Goal: Information Seeking & Learning: Learn about a topic

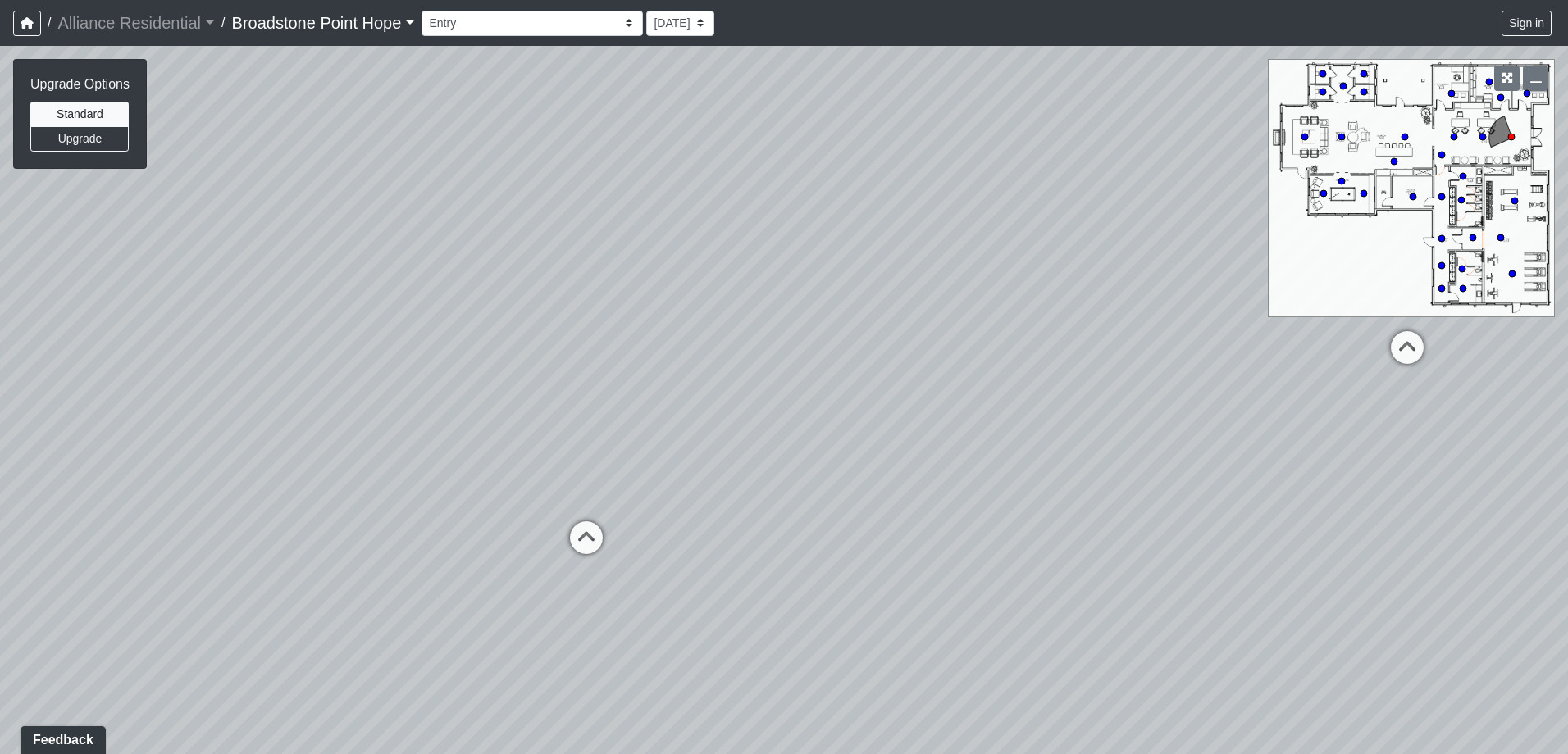
drag, startPoint x: 873, startPoint y: 401, endPoint x: 551, endPoint y: 341, distance: 327.5
click at [551, 341] on div "Loading... Leasing Desks 1 Loading... Breakroom 1 Loading... Leasing Office 1" at bounding box center [784, 400] width 1568 height 708
drag, startPoint x: 980, startPoint y: 386, endPoint x: 551, endPoint y: 334, distance: 432.1
click at [551, 334] on div "Loading... Leasing Desks 1 Loading... Breakroom 1 Loading... Leasing Office 1" at bounding box center [784, 400] width 1568 height 708
drag, startPoint x: 1001, startPoint y: 442, endPoint x: 573, endPoint y: 411, distance: 429.1
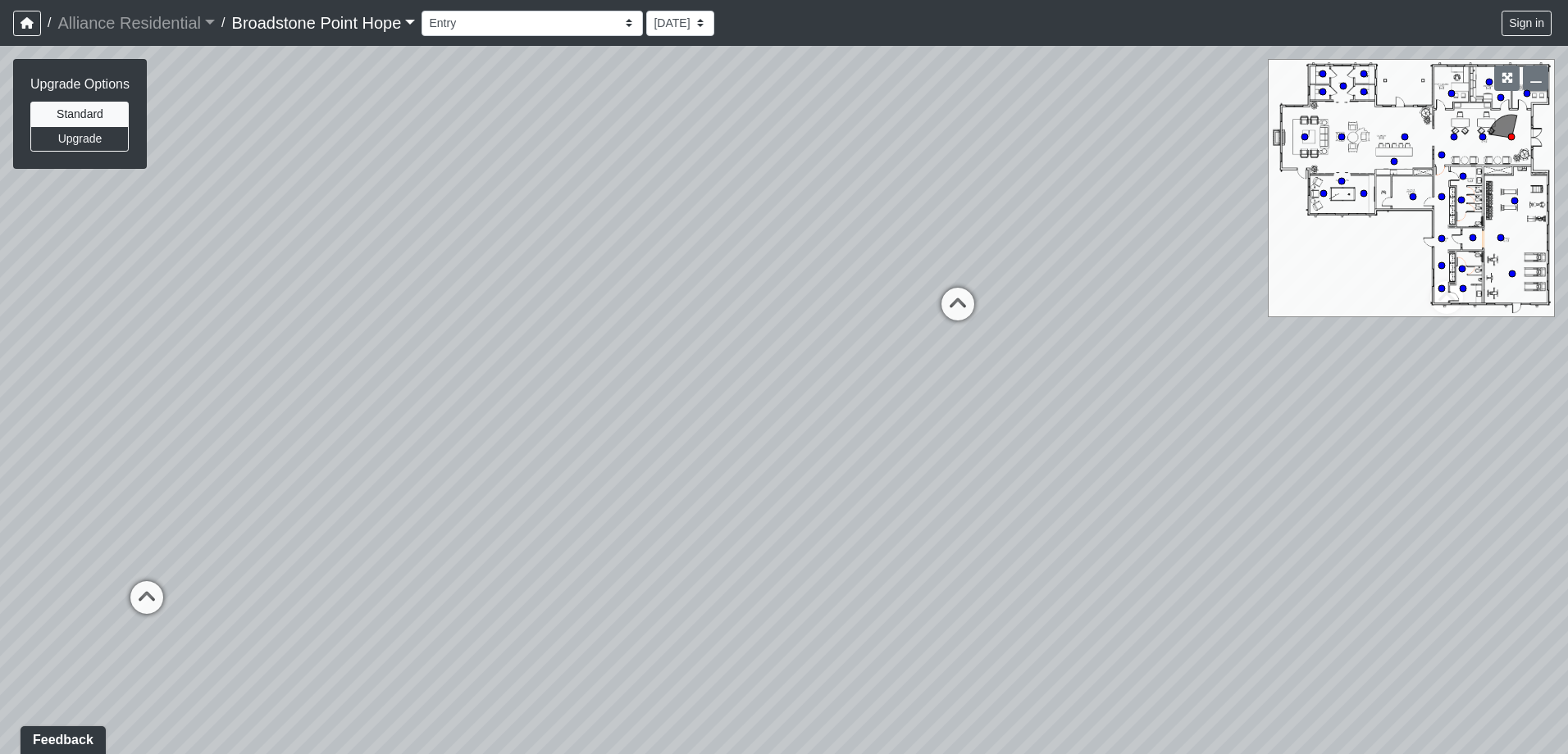
click at [601, 412] on div "Loading... Leasing Desks 1 Loading... Breakroom 1 Loading... Leasing Office 1" at bounding box center [784, 400] width 1568 height 708
drag, startPoint x: 506, startPoint y: 344, endPoint x: 921, endPoint y: 384, distance: 416.9
click at [875, 375] on div "Loading... Leasing Desks 1 Loading... Breakroom 1 Loading... Leasing Office 1" at bounding box center [784, 400] width 1568 height 708
drag, startPoint x: 502, startPoint y: 351, endPoint x: 689, endPoint y: 360, distance: 187.2
click at [688, 360] on div "Loading... Leasing Desks 1 Loading... Breakroom 1 Loading... Leasing Office 1" at bounding box center [784, 400] width 1568 height 708
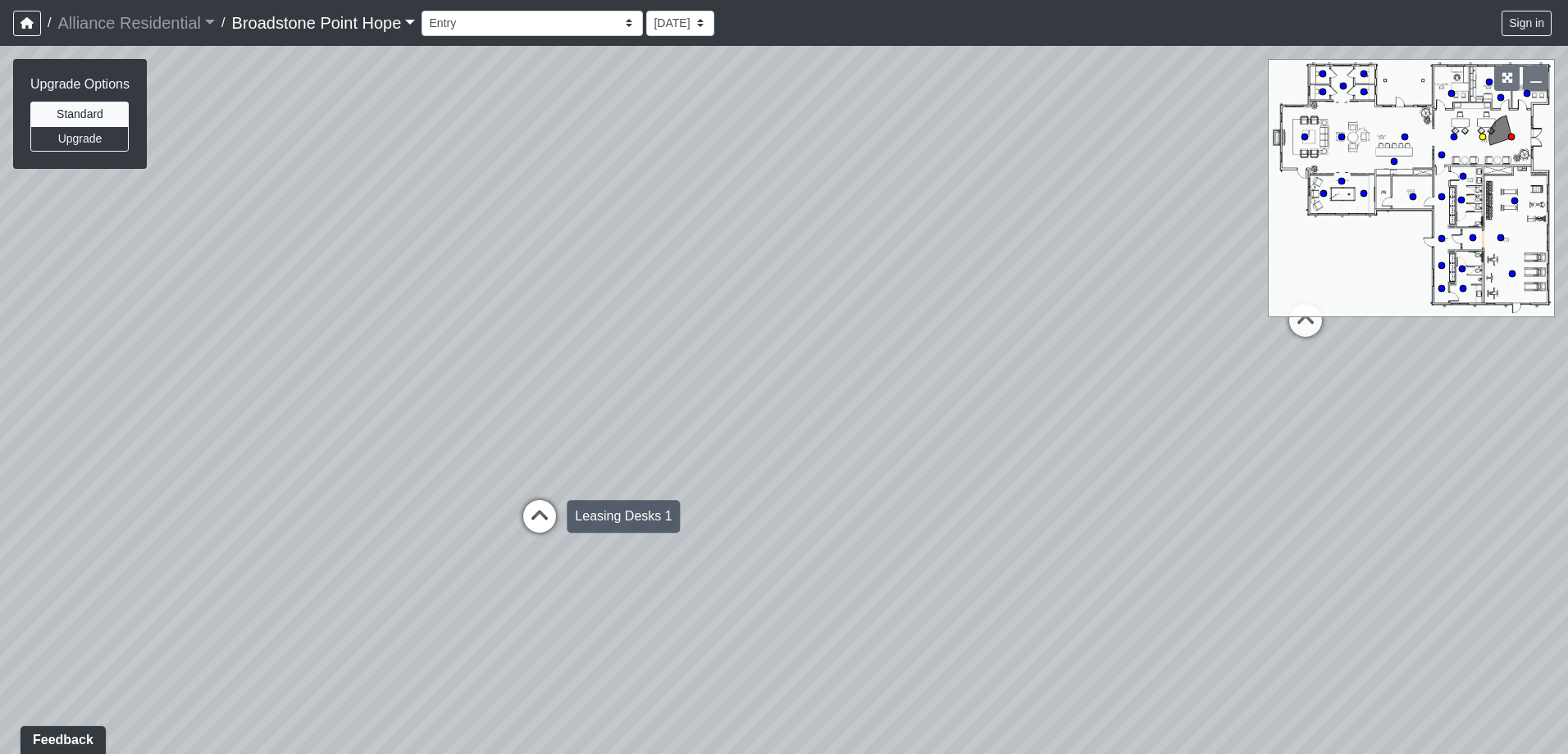
click at [533, 515] on icon at bounding box center [539, 524] width 49 height 49
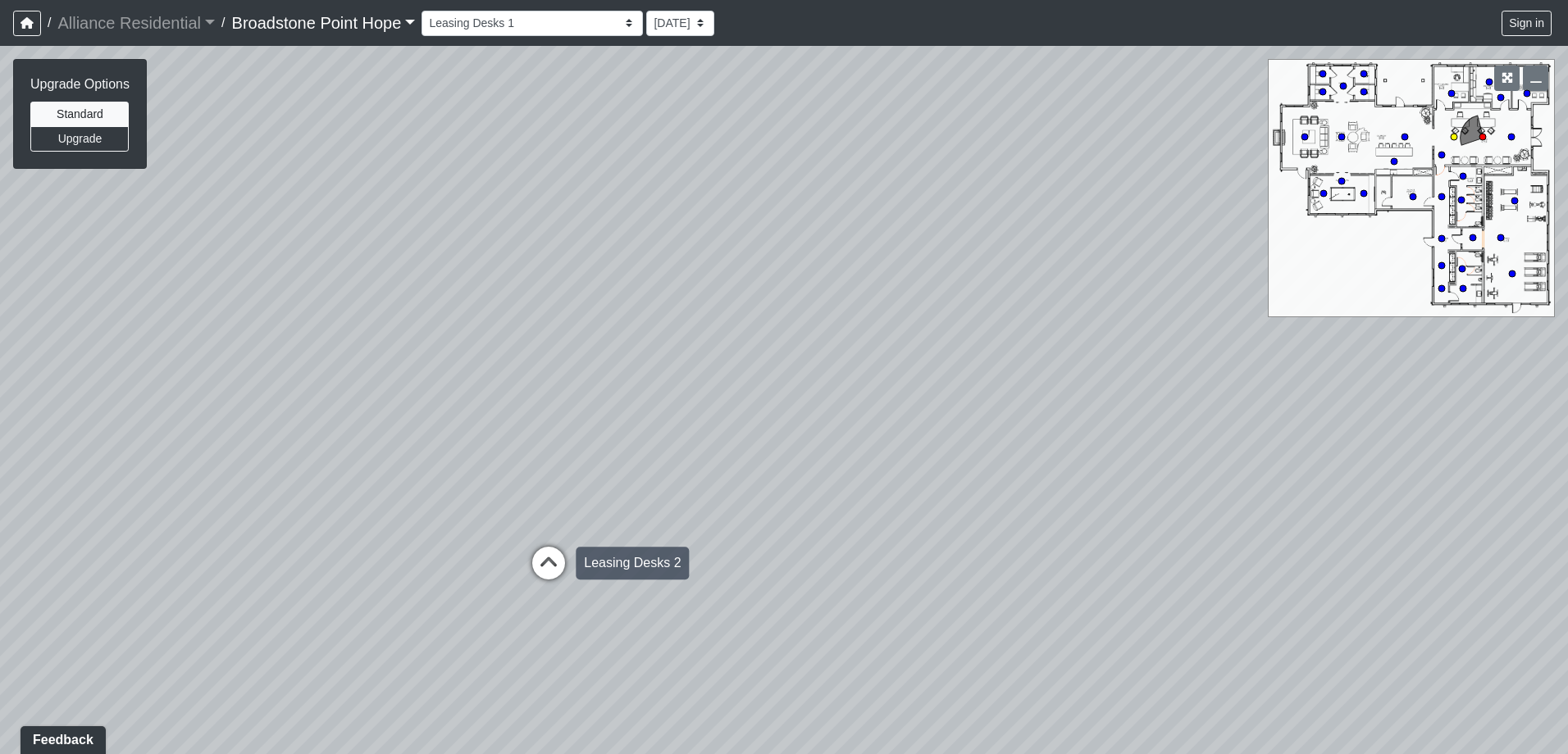
click at [550, 551] on icon at bounding box center [548, 571] width 49 height 49
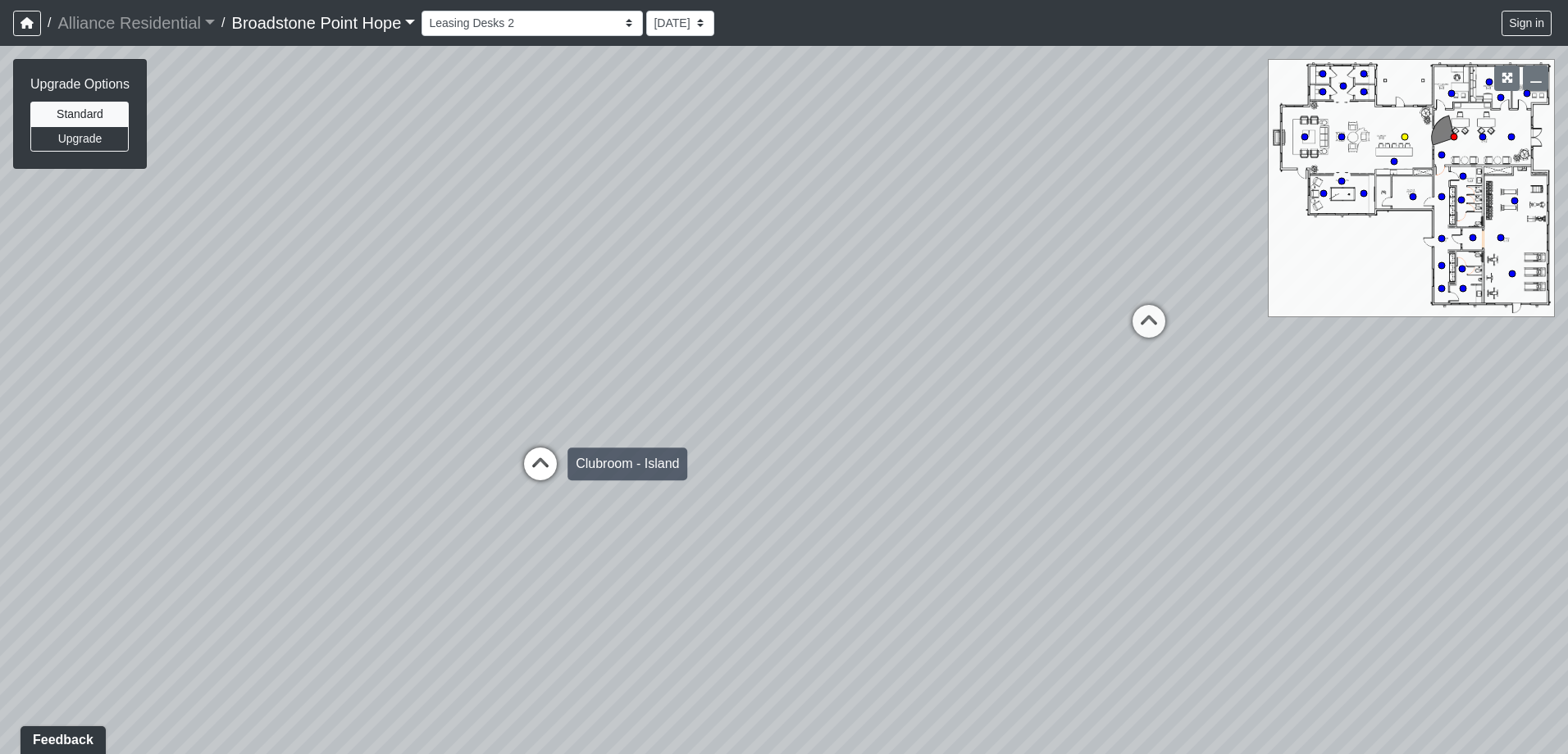
click at [541, 462] on icon at bounding box center [540, 472] width 49 height 49
drag, startPoint x: 297, startPoint y: 404, endPoint x: 542, endPoint y: 444, distance: 248.2
click at [525, 437] on div "Loading... Leasing Desks 1 Loading... Breakroom 1 Loading... Leasing Office 1 L…" at bounding box center [784, 400] width 1568 height 708
drag, startPoint x: 449, startPoint y: 488, endPoint x: 838, endPoint y: 255, distance: 453.4
click at [838, 255] on div "Loading... Leasing Desks 1 Loading... Breakroom 1 Loading... Leasing Office 1 L…" at bounding box center [784, 400] width 1568 height 708
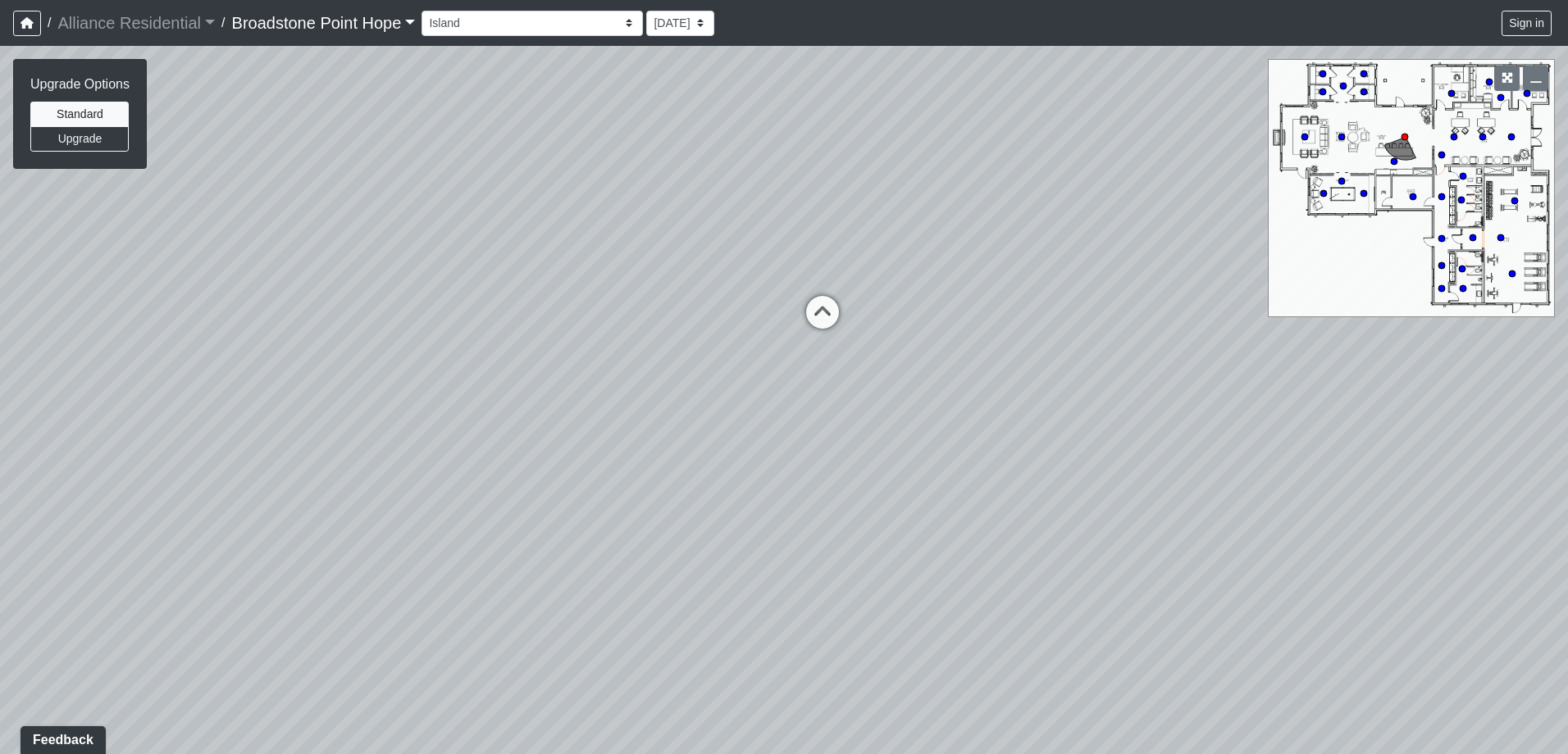
drag, startPoint x: 380, startPoint y: 379, endPoint x: 530, endPoint y: 501, distance: 193.3
click at [530, 501] on div "Loading... Leasing Desks 1 Loading... Breakroom 1 Loading... Leasing Office 1 L…" at bounding box center [784, 400] width 1568 height 708
click at [831, 310] on icon at bounding box center [822, 320] width 49 height 49
drag, startPoint x: 793, startPoint y: 384, endPoint x: 402, endPoint y: 290, distance: 402.1
click at [423, 349] on div "Loading... Leasing Desks 1 Loading... Breakroom 1 Loading... Leasing Office 1 L…" at bounding box center [784, 400] width 1568 height 708
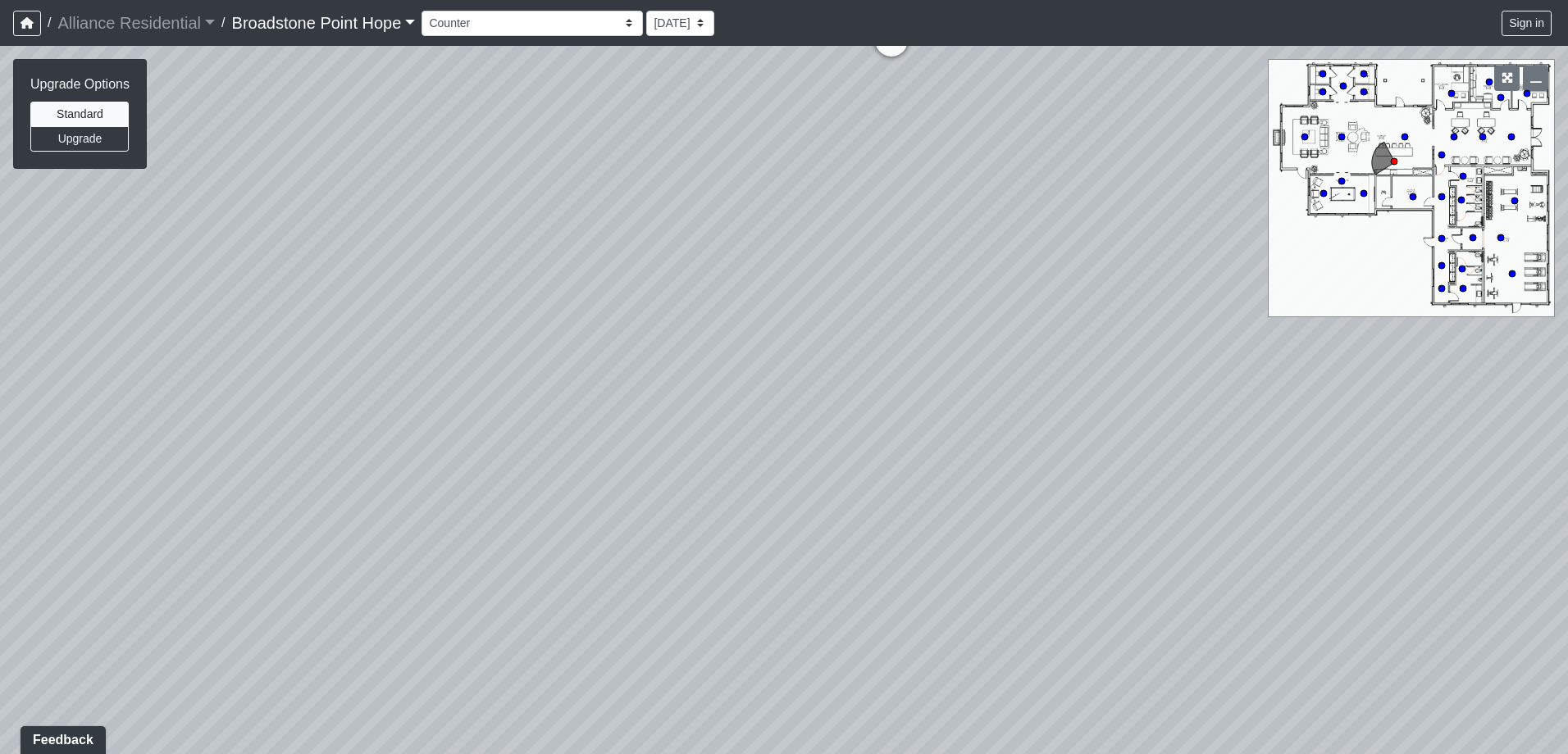
drag, startPoint x: 1128, startPoint y: 340, endPoint x: 478, endPoint y: 374, distance: 650.9
click at [485, 396] on div "Loading... Leasing Desks 1 Loading... Breakroom 1 Loading... Leasing Office 1 L…" at bounding box center [784, 400] width 1568 height 708
drag, startPoint x: 1004, startPoint y: 318, endPoint x: 515, endPoint y: 440, distance: 504.0
click at [515, 440] on div "Loading... Leasing Desks 1 Loading... Breakroom 1 Loading... Leasing Office 1 L…" at bounding box center [784, 400] width 1568 height 708
drag, startPoint x: 877, startPoint y: 302, endPoint x: 395, endPoint y: 358, distance: 485.2
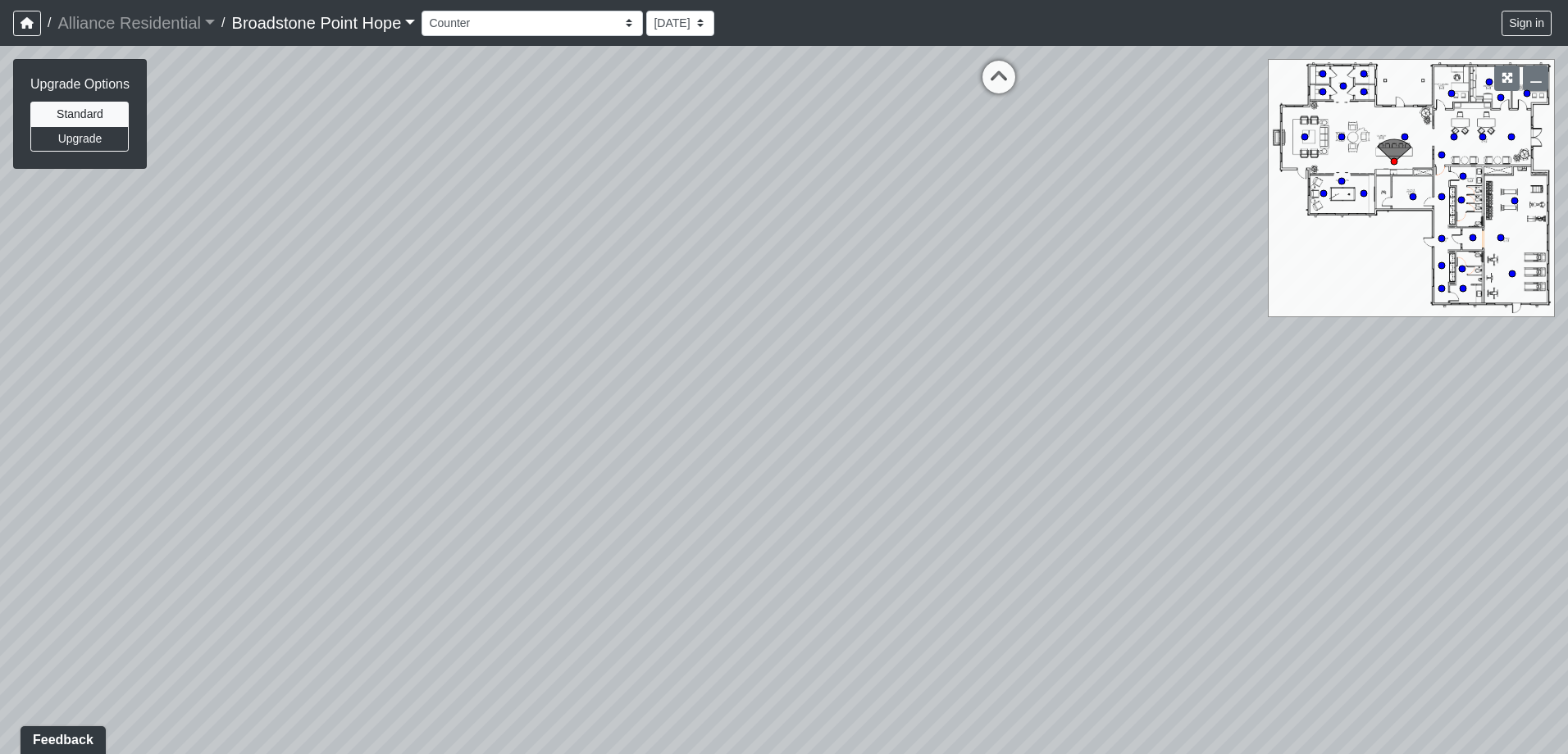
click at [401, 360] on div "Loading... Leasing Desks 1 Loading... Breakroom 1 Loading... Leasing Office 1 L…" at bounding box center [784, 400] width 1568 height 708
drag, startPoint x: 1131, startPoint y: 318, endPoint x: 958, endPoint y: 363, distance: 178.8
click at [958, 363] on div "Loading... Leasing Desks 1 Loading... Breakroom 1 Loading... Leasing Office 1 L…" at bounding box center [784, 400] width 1568 height 708
drag, startPoint x: 952, startPoint y: 216, endPoint x: 1046, endPoint y: 520, distance: 318.2
click at [1054, 554] on div "Loading... Leasing Desks 1 Loading... Breakroom 1 Loading... Leasing Office 1 L…" at bounding box center [784, 400] width 1568 height 708
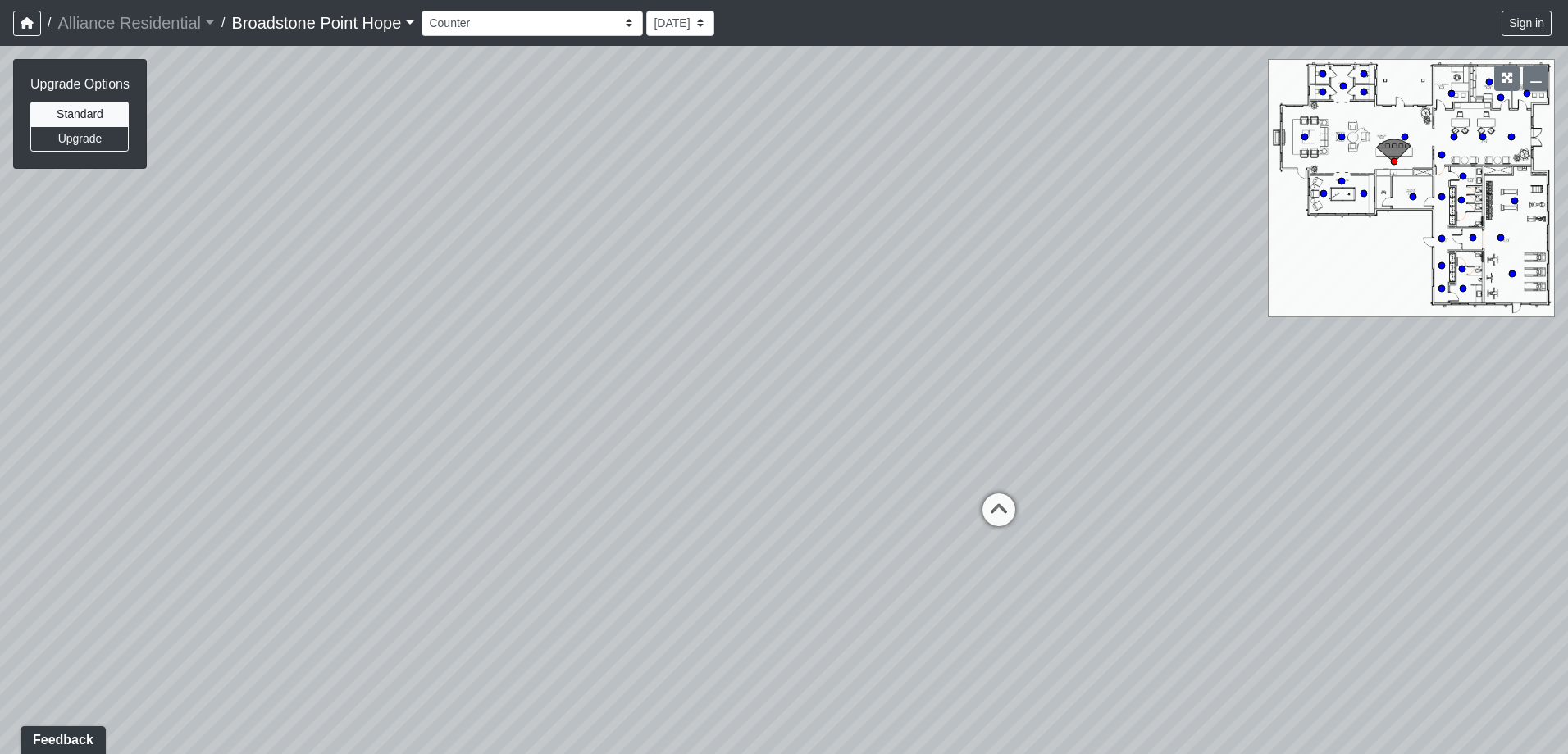
drag, startPoint x: 839, startPoint y: 227, endPoint x: 1126, endPoint y: 310, distance: 298.8
click at [1126, 310] on div "Loading... Leasing Desks 1 Loading... Breakroom 1 Loading... Leasing Office 1 L…" at bounding box center [784, 400] width 1568 height 708
drag, startPoint x: 563, startPoint y: 567, endPoint x: 956, endPoint y: 347, distance: 450.4
click at [956, 347] on div "Loading... Leasing Desks 1 Loading... Breakroom 1 Loading... Leasing Office 1 L…" at bounding box center [784, 400] width 1568 height 708
drag, startPoint x: 697, startPoint y: 387, endPoint x: 740, endPoint y: 338, distance: 65.2
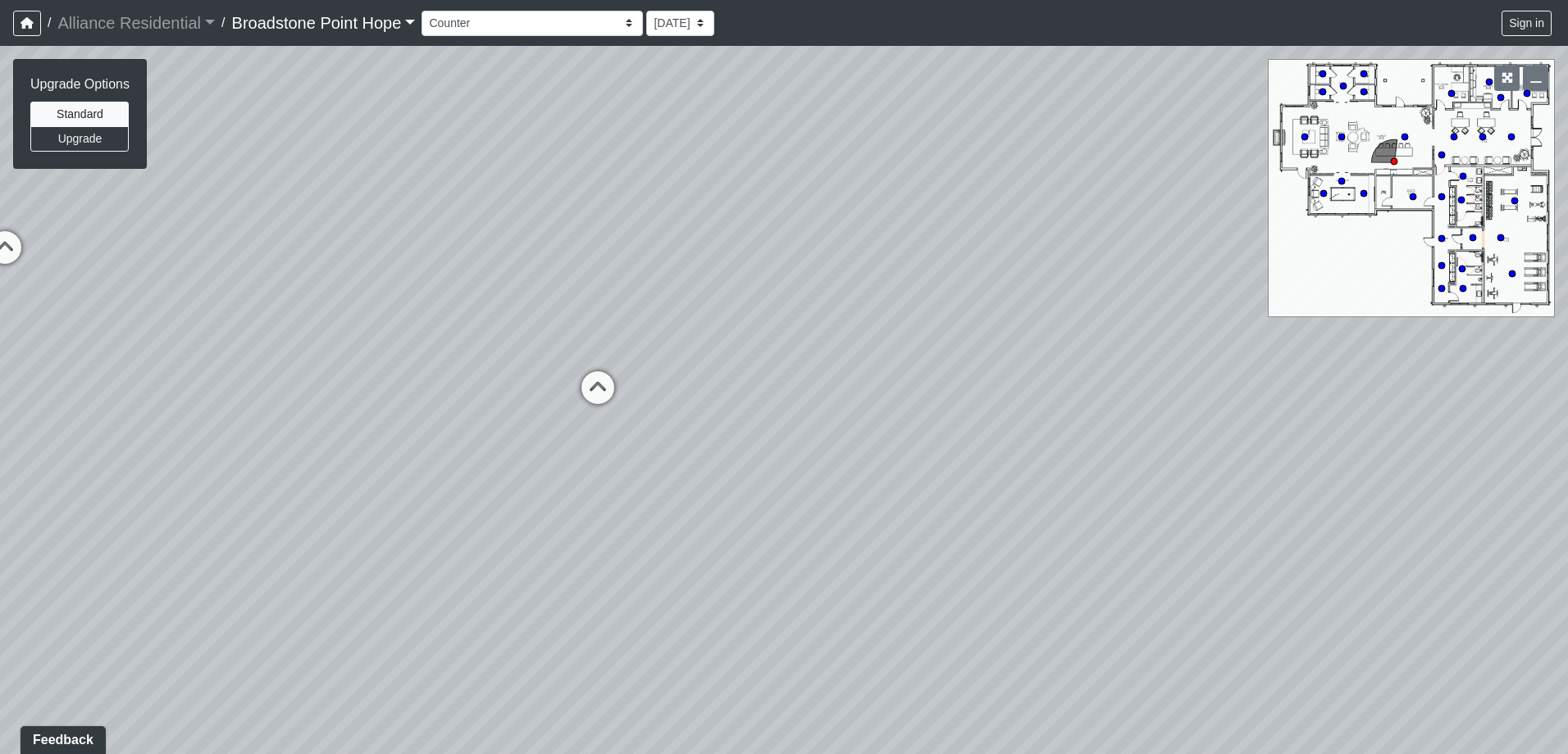
click at [740, 338] on div "Loading... Leasing Desks 1 Loading... Breakroom 1 Loading... Leasing Office 1 L…" at bounding box center [784, 400] width 1568 height 708
drag, startPoint x: 1083, startPoint y: 446, endPoint x: 1169, endPoint y: 351, distance: 128.1
click at [1169, 359] on div "Loading... Leasing Desks 1 Loading... Breakroom 1 Loading... Leasing Office 1 L…" at bounding box center [784, 400] width 1568 height 708
drag, startPoint x: 192, startPoint y: 222, endPoint x: 420, endPoint y: 254, distance: 230.2
click at [420, 254] on div "Loading... Leasing Desks 1 Loading... Breakroom 1 Loading... Leasing Office 1 L…" at bounding box center [784, 400] width 1568 height 708
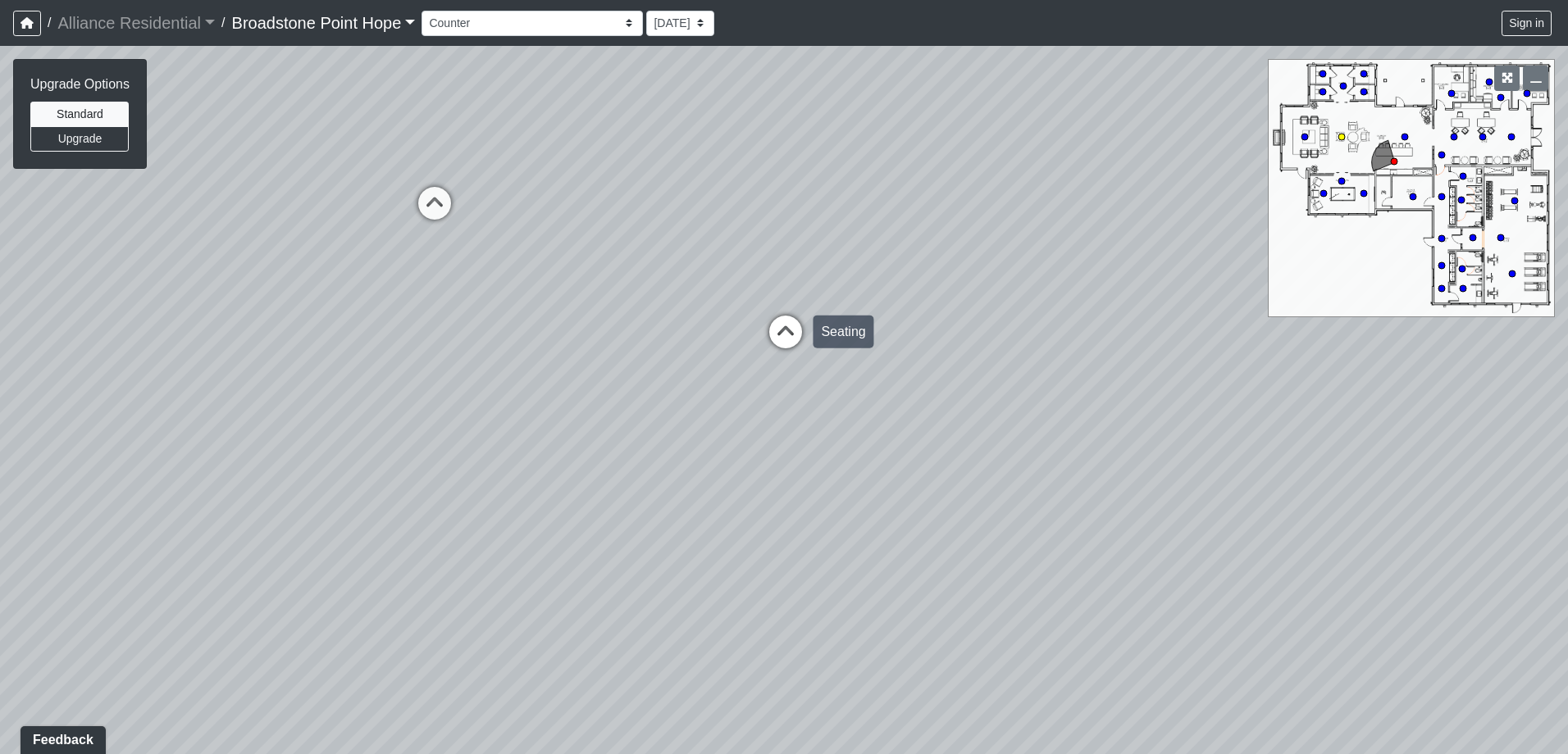
click at [770, 325] on icon at bounding box center [785, 340] width 49 height 49
drag, startPoint x: 294, startPoint y: 336, endPoint x: 643, endPoint y: 330, distance: 349.1
click at [611, 329] on div "Loading... Leasing Desks 1 Loading... Breakroom 1 Loading... Leasing Office 1 L…" at bounding box center [784, 400] width 1568 height 708
drag, startPoint x: 453, startPoint y: 316, endPoint x: 637, endPoint y: 360, distance: 189.2
click at [638, 360] on div "Loading... Leasing Desks 1 Loading... Breakroom 1 Loading... Leasing Office 1 L…" at bounding box center [784, 400] width 1568 height 708
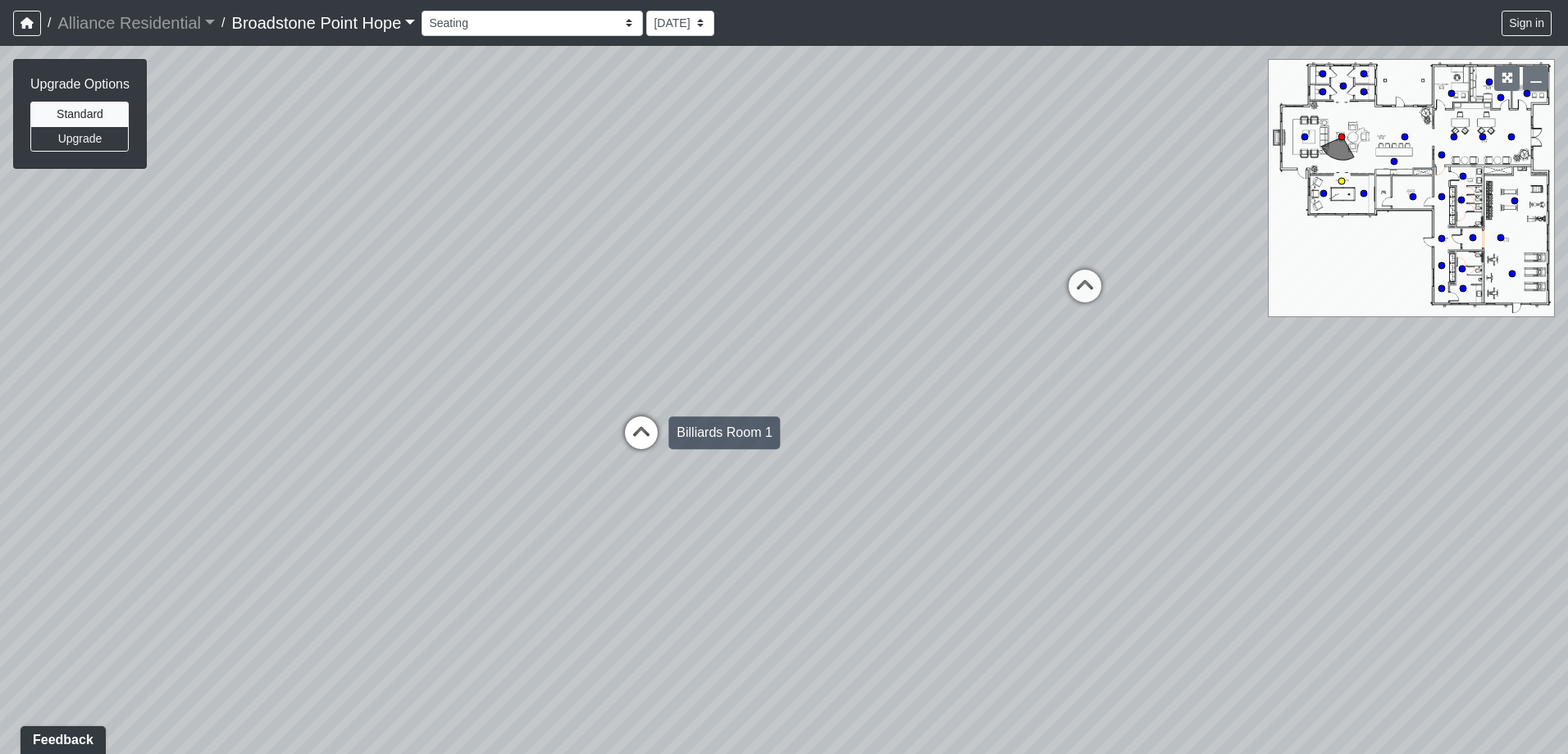
click at [649, 438] on icon at bounding box center [641, 441] width 49 height 49
drag, startPoint x: 740, startPoint y: 335, endPoint x: 953, endPoint y: 309, distance: 214.6
click at [921, 314] on div "Loading... Leasing Desks 1 Loading... Breakroom 1 Loading... Leasing Office 1 L…" at bounding box center [784, 400] width 1568 height 708
drag, startPoint x: 617, startPoint y: 297, endPoint x: 706, endPoint y: 426, distance: 156.7
click at [706, 426] on div "Loading... Leasing Desks 1 Loading... Breakroom 1 Loading... Leasing Office 1 L…" at bounding box center [784, 400] width 1568 height 708
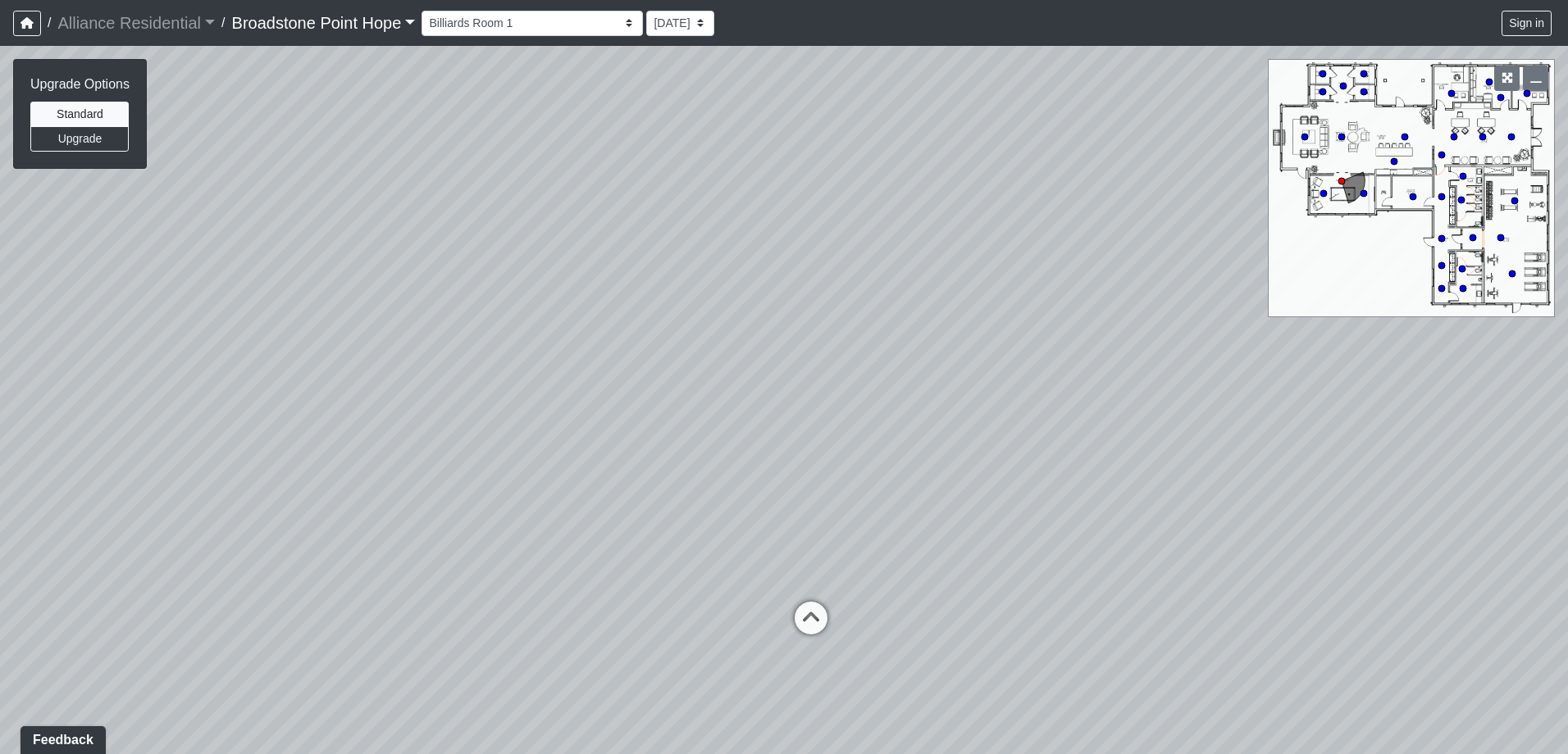
drag, startPoint x: 990, startPoint y: 369, endPoint x: 1039, endPoint y: 467, distance: 109.6
click at [1039, 467] on div "Loading... Leasing Desks 1 Loading... Breakroom 1 Loading... Leasing Office 1 L…" at bounding box center [784, 400] width 1568 height 708
click at [646, 26] on select "[DATE] [DATE] [DATE] [DATE] [DATE] [DATE] [DATE] [DATE] [DATE] [DATE] [DATE] [D…" at bounding box center [680, 23] width 68 height 25
click at [646, 11] on select "[DATE] [DATE] [DATE] [DATE] [DATE] [DATE] [DATE] [DATE] [DATE] [DATE] [DATE] [D…" at bounding box center [680, 23] width 68 height 25
drag, startPoint x: 505, startPoint y: 318, endPoint x: 764, endPoint y: 310, distance: 259.1
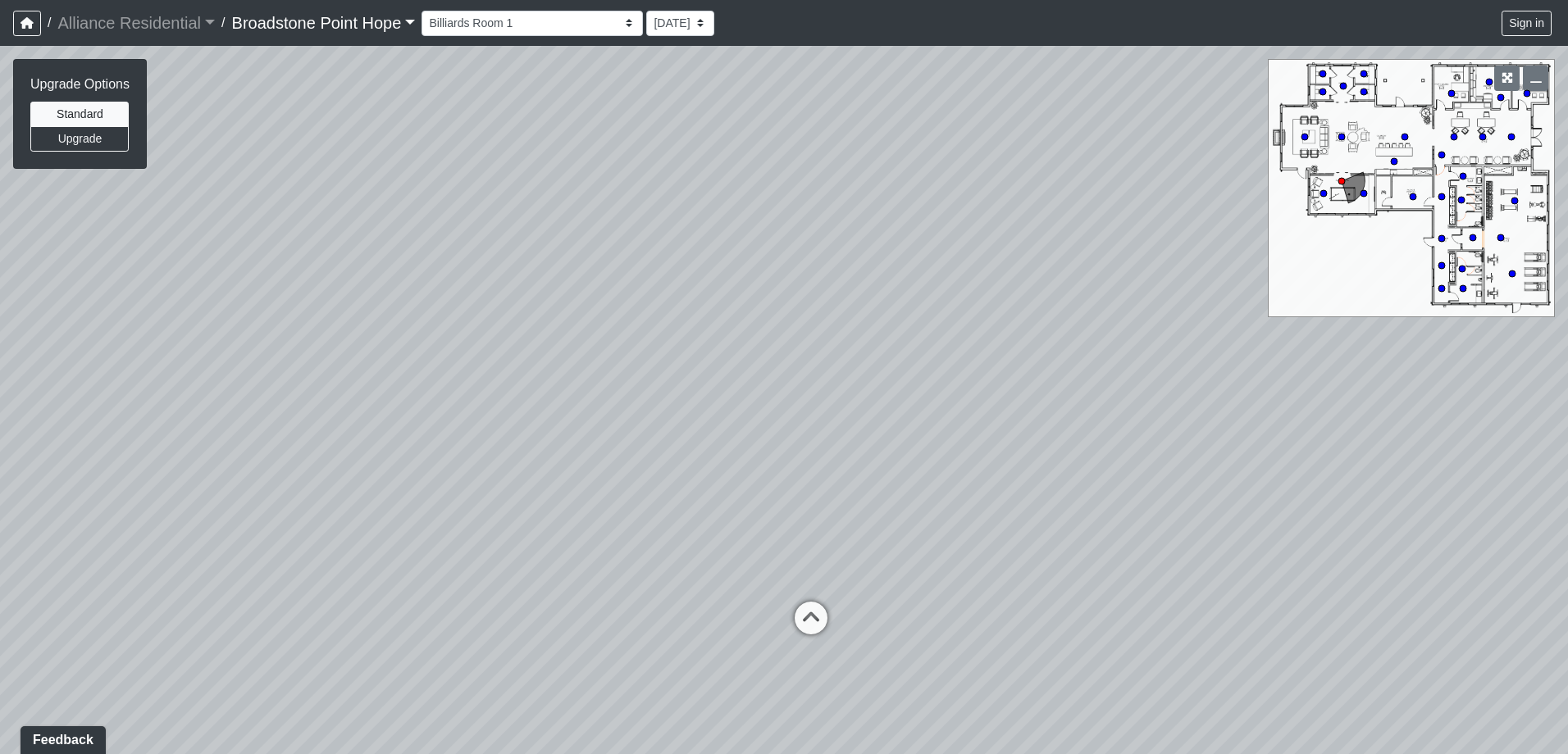
click at [731, 306] on div "Loading... Leasing Desks 1 Loading... Breakroom 1 Loading... Leasing Office 1 L…" at bounding box center [784, 400] width 1568 height 708
drag, startPoint x: 437, startPoint y: 384, endPoint x: 793, endPoint y: 402, distance: 356.5
click at [793, 402] on div "Loading... Leasing Desks 1 Loading... Breakroom 1 Loading... Leasing Office 1 L…" at bounding box center [784, 400] width 1568 height 708
click at [538, 511] on icon at bounding box center [548, 519] width 49 height 49
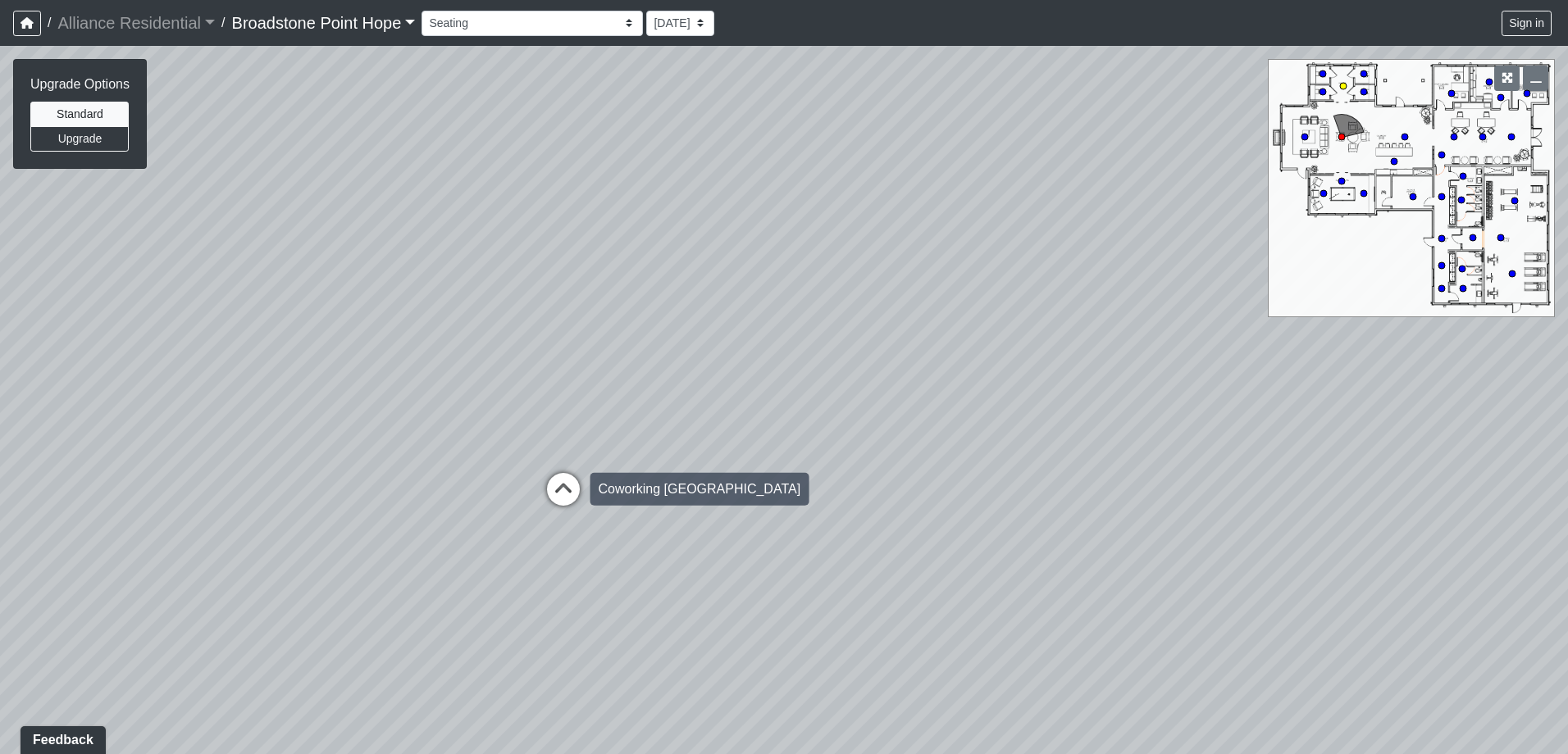
click at [557, 490] on icon at bounding box center [563, 498] width 49 height 49
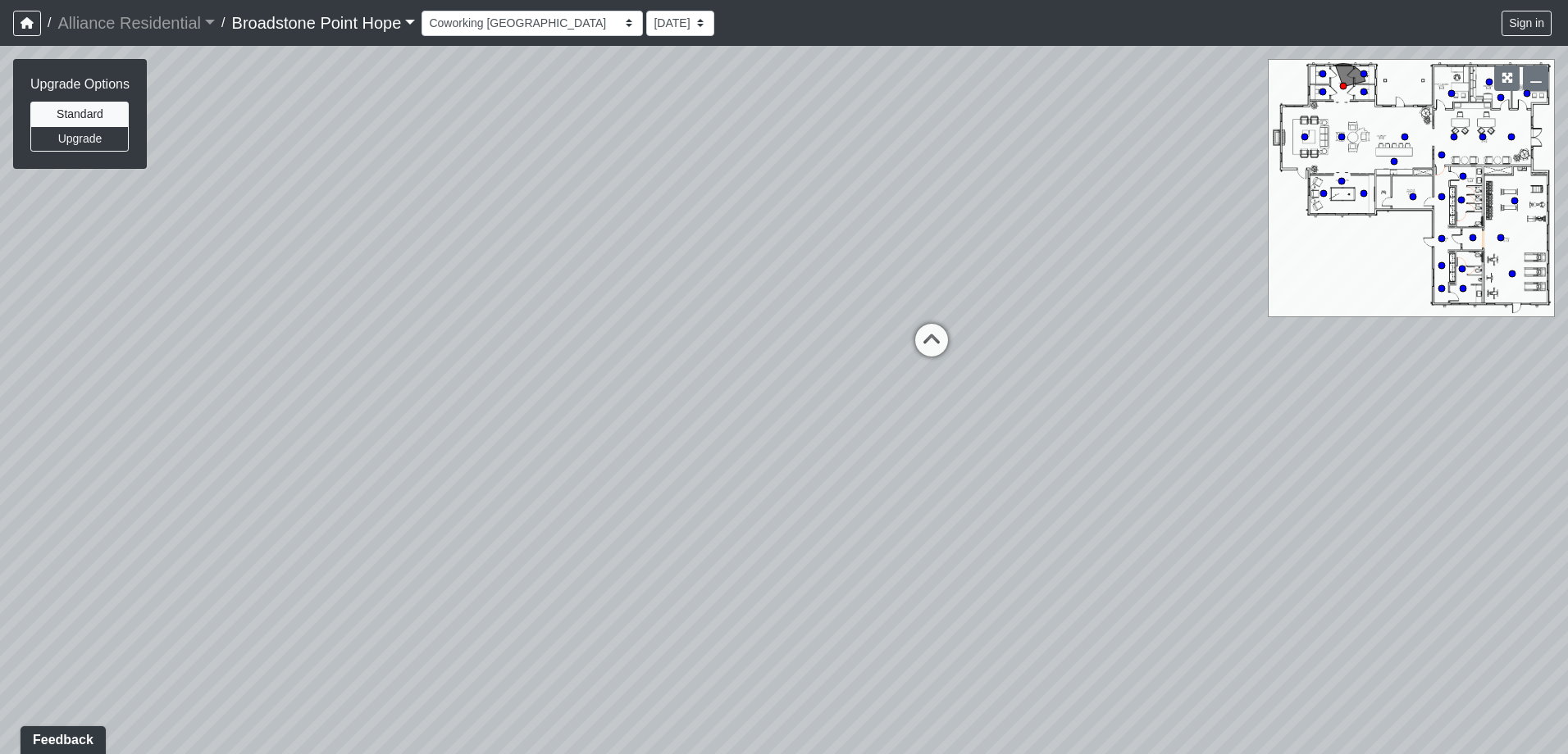
drag, startPoint x: 874, startPoint y: 546, endPoint x: 606, endPoint y: 510, distance: 270.4
click at [607, 514] on div "Loading... Leasing Desks 1 Loading... Breakroom 1 Loading... Leasing Office 1 L…" at bounding box center [784, 400] width 1568 height 708
click at [780, 323] on icon at bounding box center [766, 322] width 49 height 49
drag, startPoint x: 933, startPoint y: 483, endPoint x: 604, endPoint y: 423, distance: 334.4
click at [604, 423] on div "Loading... Leasing Desks 1 Loading... Breakroom 1 Loading... Leasing Office 1 L…" at bounding box center [784, 400] width 1568 height 708
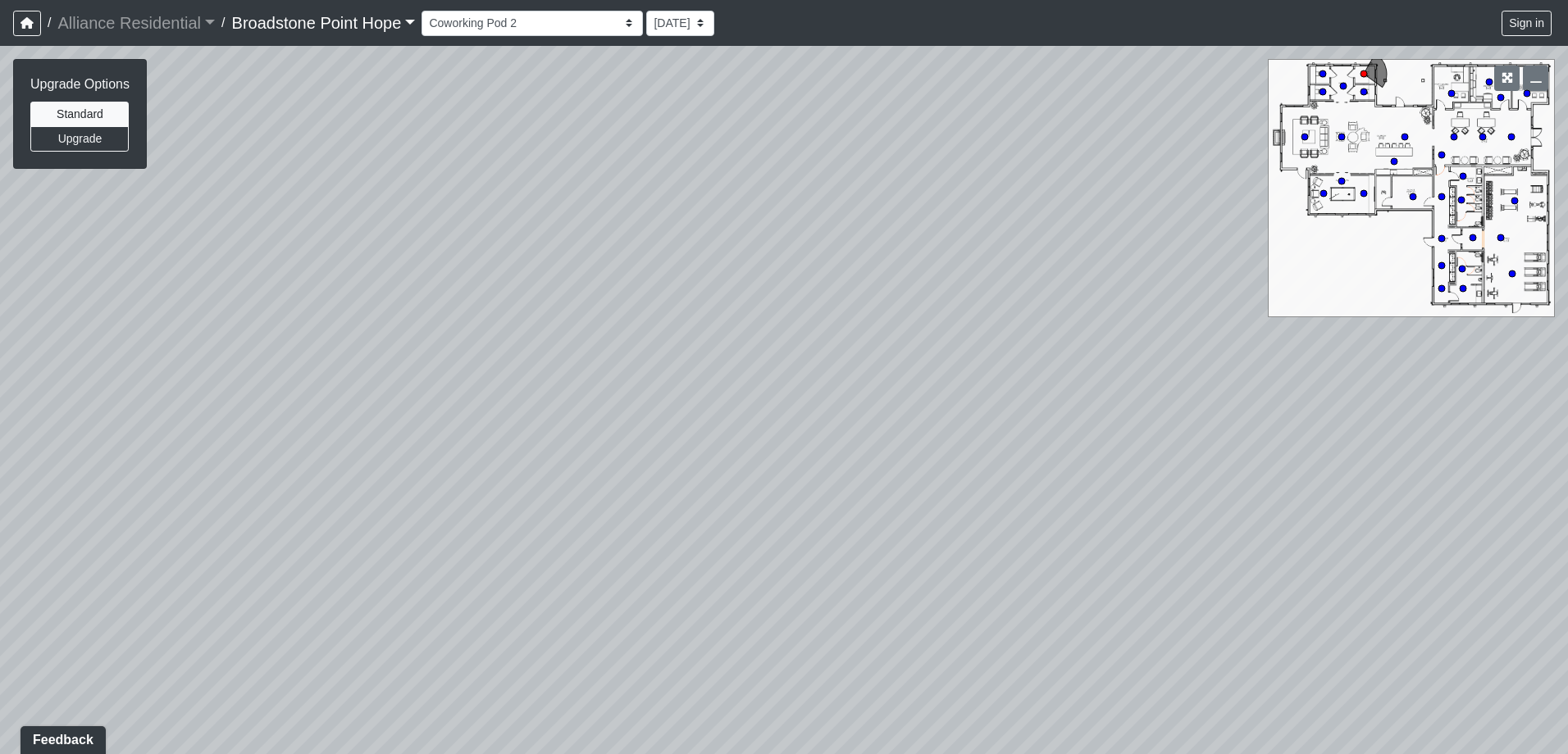
drag, startPoint x: 975, startPoint y: 503, endPoint x: 709, endPoint y: 434, distance: 274.8
click at [709, 434] on div "Loading... Leasing Desks 1 Loading... Breakroom 1 Loading... Leasing Office 1 L…" at bounding box center [784, 400] width 1568 height 708
drag, startPoint x: 1030, startPoint y: 410, endPoint x: 476, endPoint y: 258, distance: 574.5
click at [476, 258] on div "Loading... Leasing Desks 1 Loading... Breakroom 1 Loading... Leasing Office 1 L…" at bounding box center [784, 400] width 1568 height 708
drag, startPoint x: 956, startPoint y: 389, endPoint x: 406, endPoint y: 412, distance: 550.5
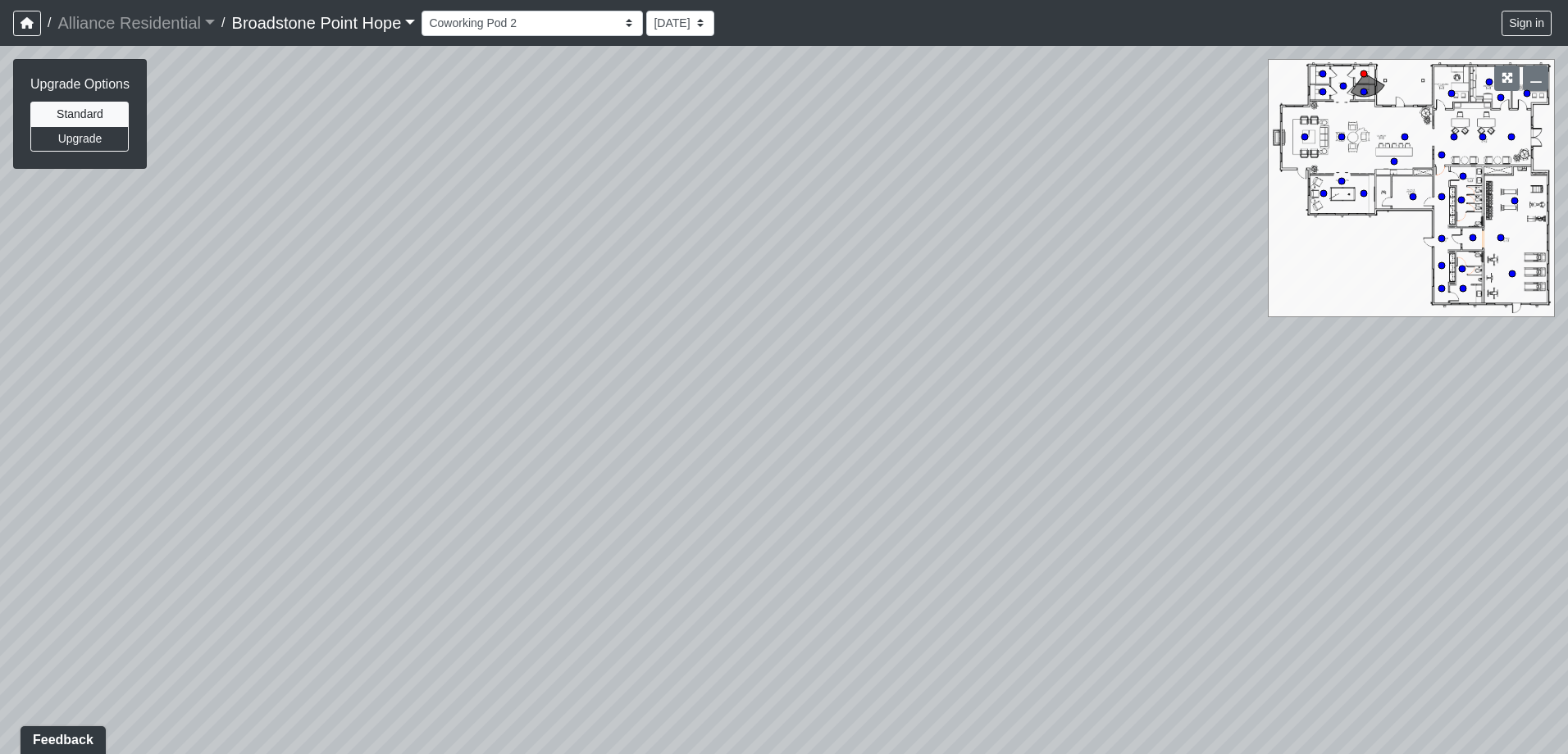
click at [407, 412] on div "Loading... Leasing Desks 1 Loading... Breakroom 1 Loading... Leasing Office 1 L…" at bounding box center [784, 400] width 1568 height 708
drag, startPoint x: 966, startPoint y: 289, endPoint x: 722, endPoint y: 411, distance: 272.8
click at [723, 414] on div "Loading... Leasing Desks 1 Loading... Breakroom 1 Loading... Leasing Office 1 L…" at bounding box center [784, 400] width 1568 height 708
click at [1481, 136] on circle at bounding box center [1482, 136] width 6 height 6
drag, startPoint x: 663, startPoint y: 359, endPoint x: 1007, endPoint y: 325, distance: 345.7
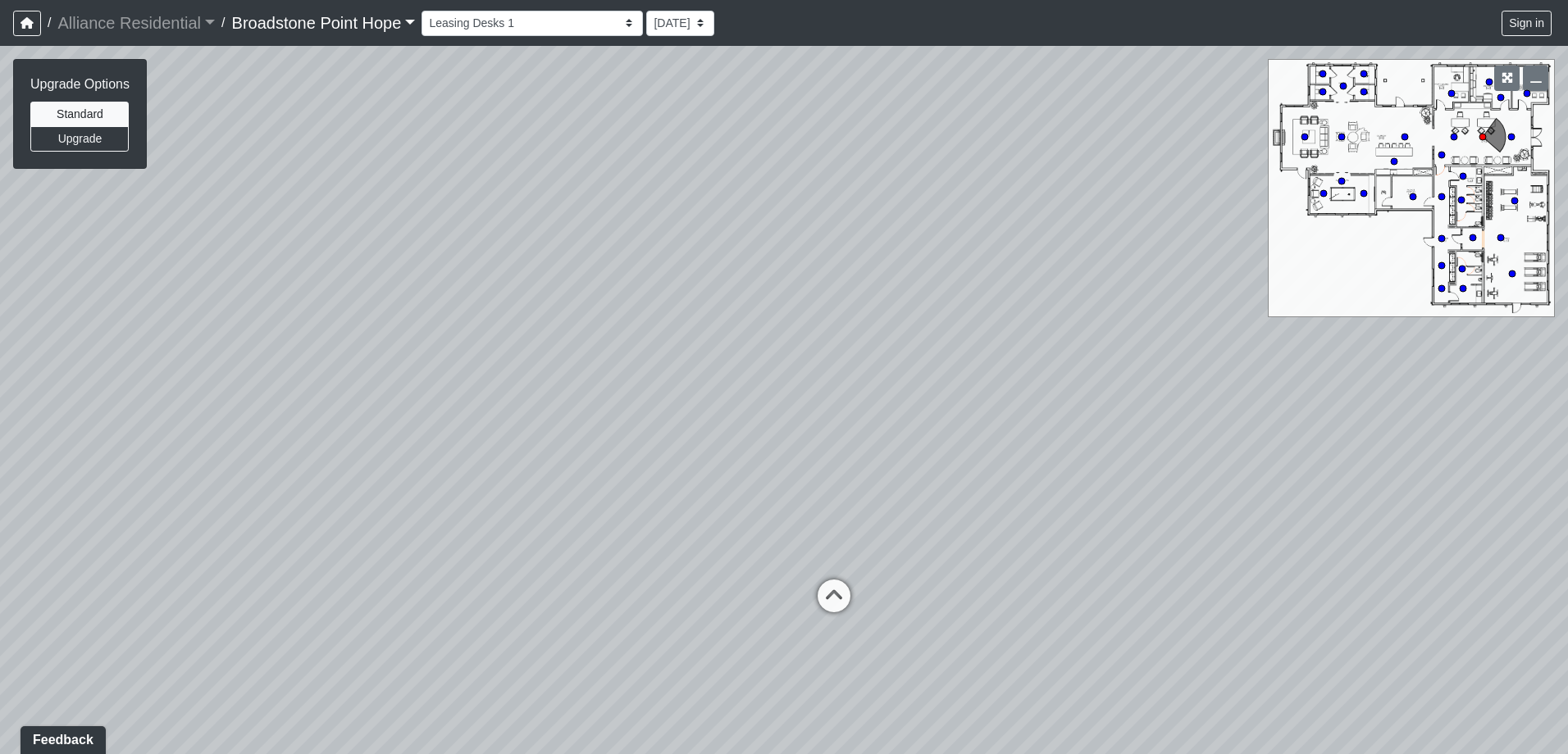
click at [957, 325] on div "Loading... Leasing Desks 1 Loading... Breakroom 1 Loading... Leasing Office 1 L…" at bounding box center [784, 400] width 1568 height 708
drag, startPoint x: 771, startPoint y: 534, endPoint x: 1156, endPoint y: 408, distance: 405.1
click at [1156, 408] on div "Loading... Leasing Desks 1 Loading... Breakroom 1 Loading... Leasing Office 1 L…" at bounding box center [784, 400] width 1568 height 708
drag, startPoint x: 823, startPoint y: 346, endPoint x: 584, endPoint y: 430, distance: 253.3
click at [584, 430] on div "Loading... Leasing Desks 1 Loading... Breakroom 1 Loading... Leasing Office 1 L…" at bounding box center [784, 400] width 1568 height 708
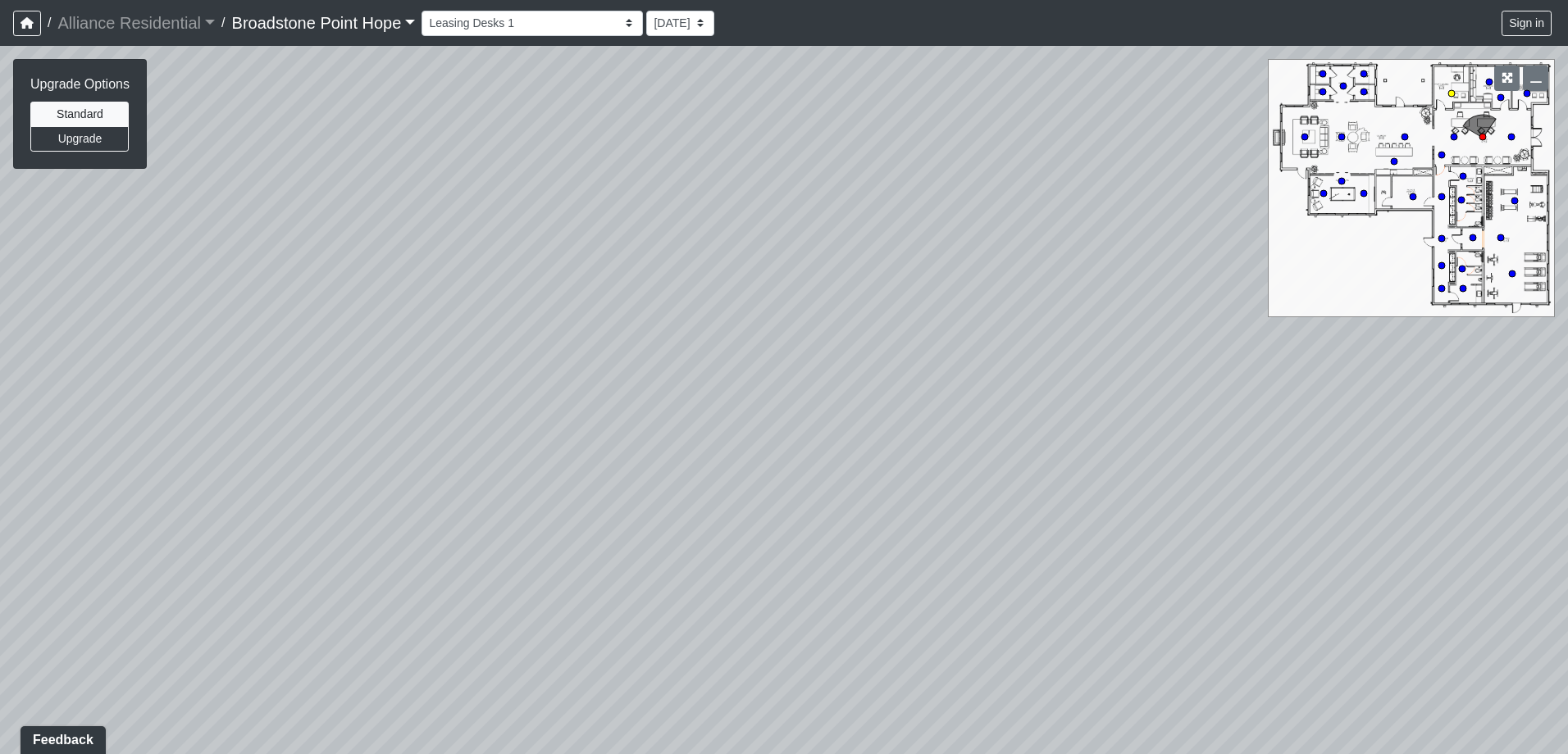
click at [1451, 91] on circle at bounding box center [1451, 93] width 6 height 6
drag, startPoint x: 670, startPoint y: 394, endPoint x: 1132, endPoint y: 212, distance: 496.6
click at [1100, 219] on div "Loading... Leasing Desks 1 Loading... Breakroom 1 Loading... Leasing Office 1 L…" at bounding box center [784, 400] width 1568 height 708
drag, startPoint x: 491, startPoint y: 290, endPoint x: 1111, endPoint y: 338, distance: 621.9
click at [1044, 331] on div "Loading... Leasing Desks 1 Loading... Breakroom 1 Loading... Leasing Office 1 L…" at bounding box center [784, 400] width 1568 height 708
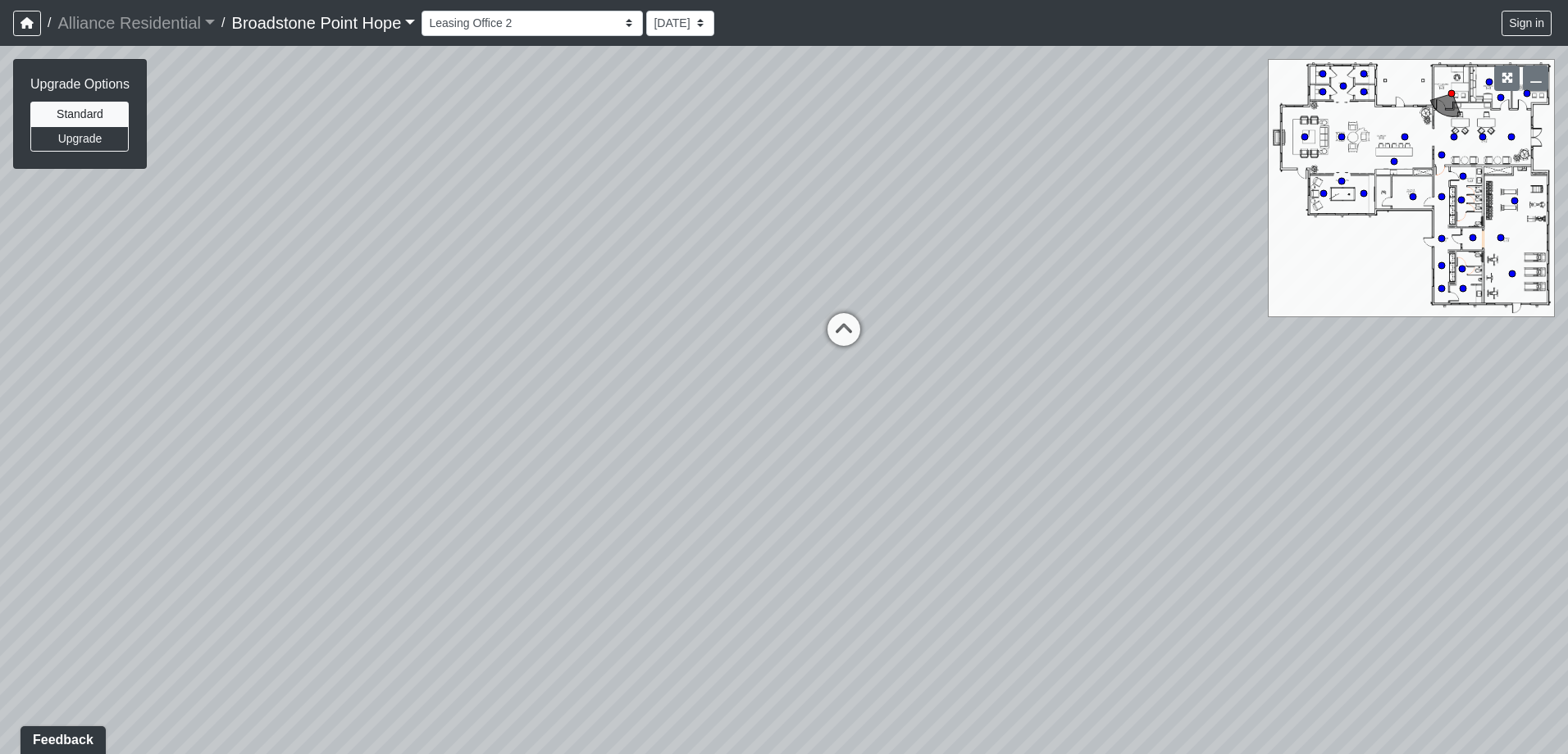
drag, startPoint x: 763, startPoint y: 363, endPoint x: 1054, endPoint y: 334, distance: 292.4
click at [1030, 334] on div "Loading... Leasing Desks 1 Loading... Breakroom 1 Loading... Leasing Office 1 L…" at bounding box center [784, 400] width 1568 height 708
drag, startPoint x: 661, startPoint y: 355, endPoint x: 997, endPoint y: 332, distance: 336.8
click at [837, 334] on div "Loading... Leasing Desks 1 Loading... Breakroom 1 Loading... Leasing Office 1 L…" at bounding box center [784, 400] width 1568 height 708
drag, startPoint x: 1099, startPoint y: 452, endPoint x: 375, endPoint y: 231, distance: 757.0
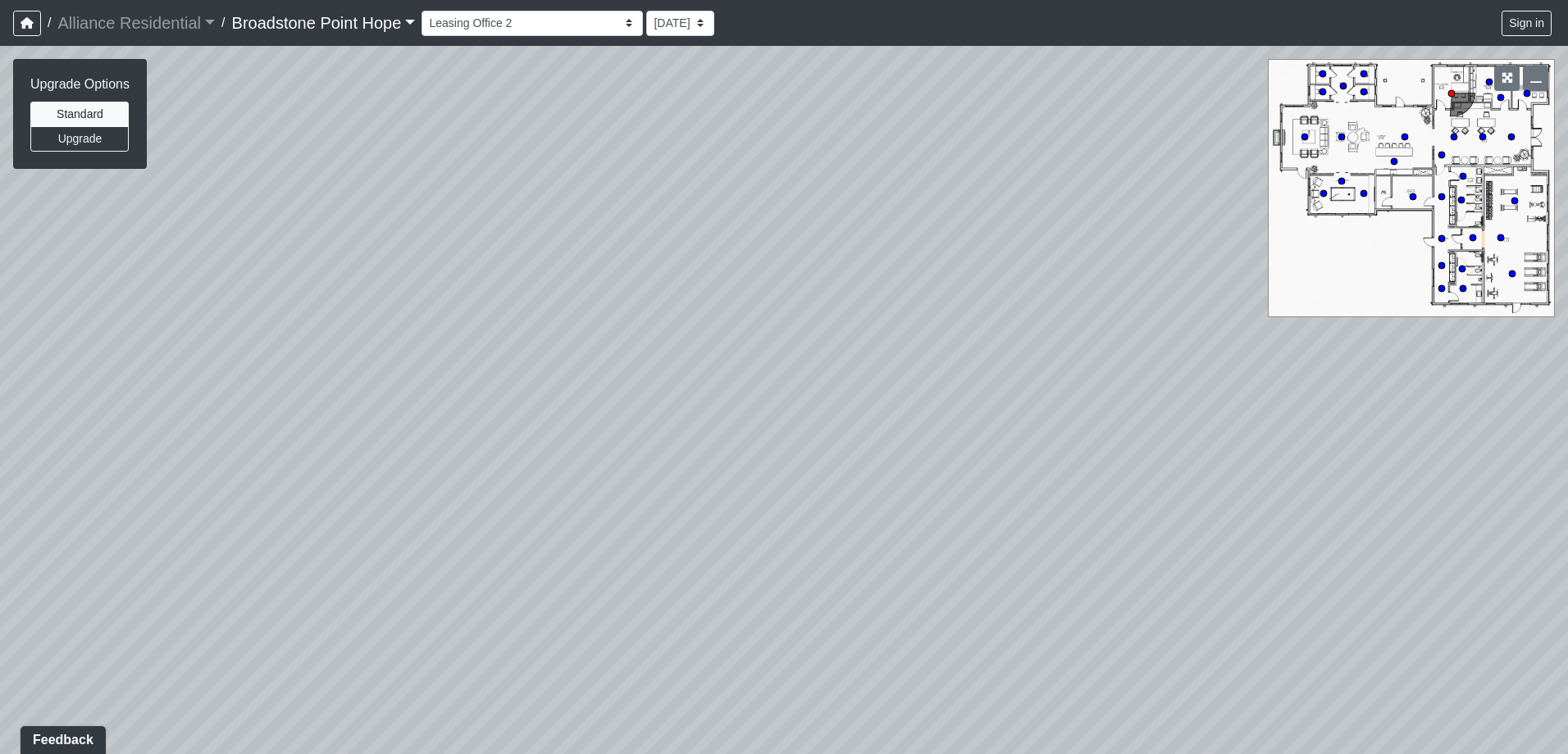
click at [375, 231] on div "Loading... Leasing Desks 1 Loading... Breakroom 1 Loading... Leasing Office 1 L…" at bounding box center [784, 400] width 1568 height 708
drag, startPoint x: 992, startPoint y: 265, endPoint x: 511, endPoint y: 453, distance: 516.4
click at [511, 453] on div "Loading... Leasing Desks 1 Loading... Breakroom 1 Loading... Leasing Office 1 L…" at bounding box center [784, 400] width 1568 height 708
drag, startPoint x: 774, startPoint y: 163, endPoint x: 611, endPoint y: 334, distance: 236.2
click at [611, 334] on div "Loading... Leasing Desks 1 Loading... Breakroom 1 Loading... Leasing Office 1 L…" at bounding box center [784, 400] width 1568 height 708
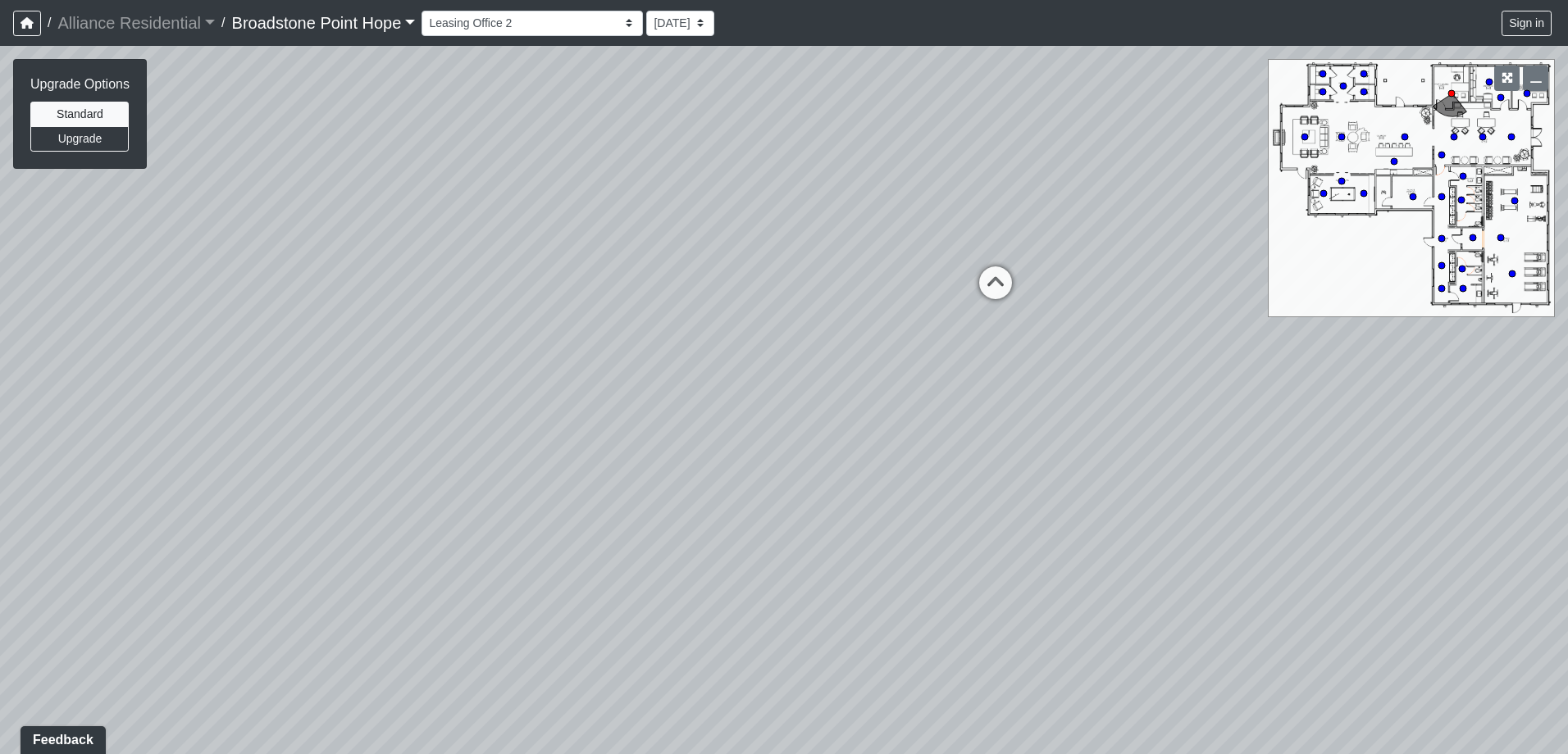
drag, startPoint x: 1056, startPoint y: 384, endPoint x: 777, endPoint y: 388, distance: 279.0
click at [777, 388] on div "Loading... Leasing Desks 1 Loading... Breakroom 1 Loading... Leasing Office 1 L…" at bounding box center [784, 400] width 1568 height 708
click at [1493, 81] on circle at bounding box center [1488, 82] width 6 height 6
drag, startPoint x: 759, startPoint y: 306, endPoint x: 1009, endPoint y: 293, distance: 250.3
click at [1009, 293] on div "Loading... Leasing Desks 1 Loading... Breakroom 1 Loading... Leasing Office 1 L…" at bounding box center [784, 400] width 1568 height 708
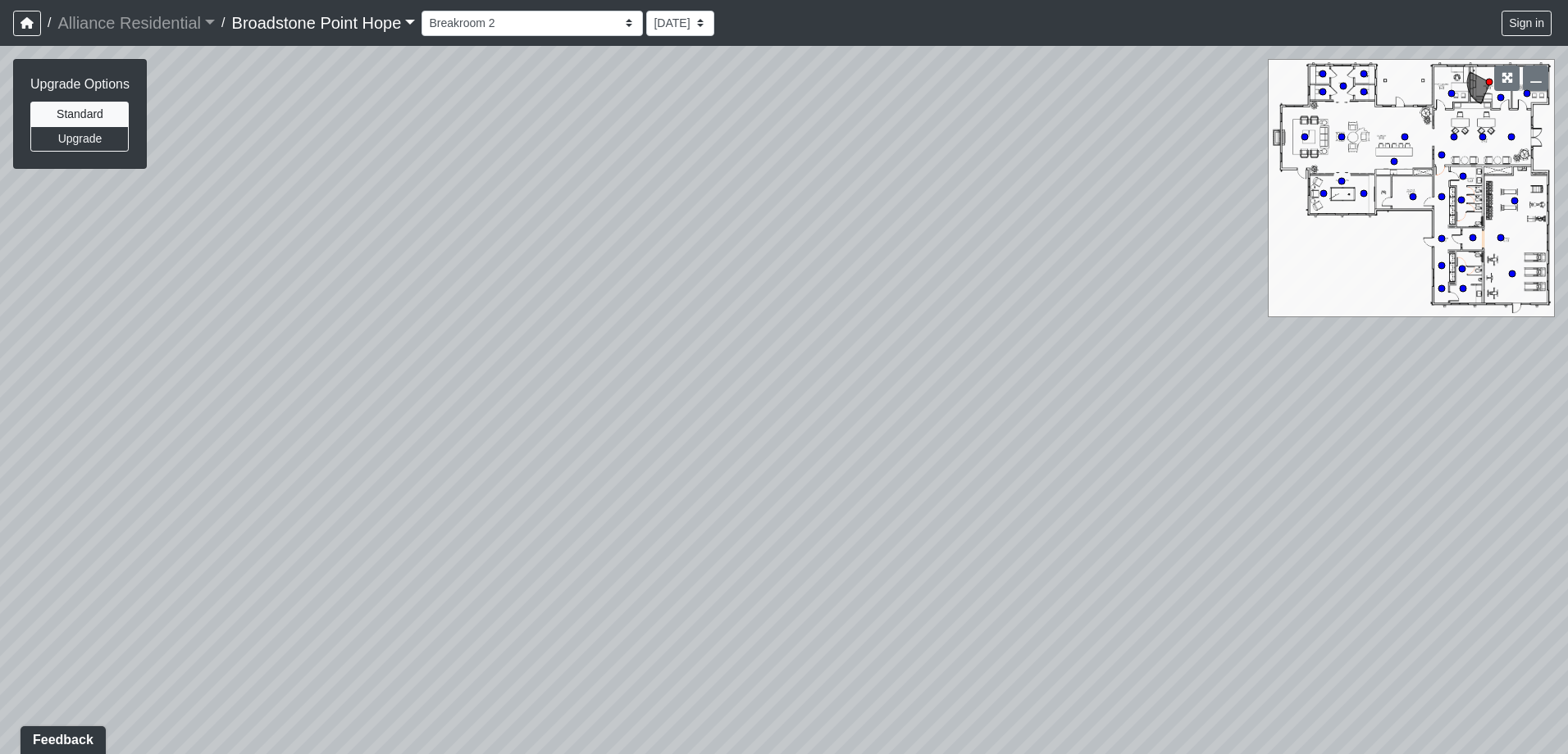
drag, startPoint x: 890, startPoint y: 379, endPoint x: 573, endPoint y: 223, distance: 353.3
click at [571, 224] on div "Loading... Leasing Desks 1 Loading... Breakroom 1 Loading... Leasing Office 1 L…" at bounding box center [784, 400] width 1568 height 708
drag, startPoint x: 1225, startPoint y: 373, endPoint x: 1139, endPoint y: 548, distance: 195.0
click at [1144, 550] on div "Loading... Leasing Desks 1 Loading... Breakroom 1 Loading... Leasing Office 1 L…" at bounding box center [784, 400] width 1568 height 708
drag, startPoint x: 592, startPoint y: 403, endPoint x: 932, endPoint y: 278, distance: 362.2
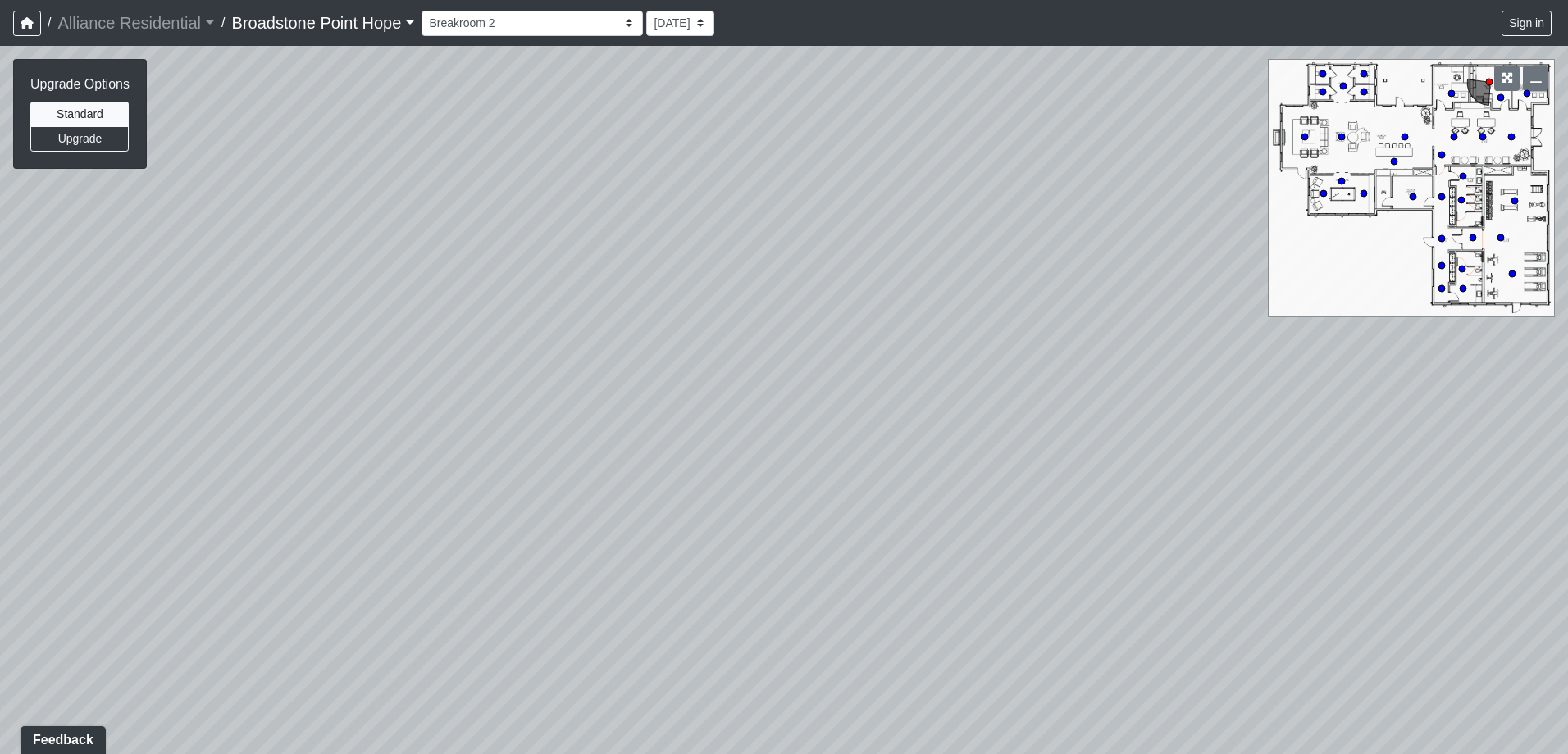
click at [932, 278] on div "Loading... Leasing Desks 1 Loading... Breakroom 1 Loading... Leasing Office 1 L…" at bounding box center [784, 400] width 1568 height 708
drag, startPoint x: 536, startPoint y: 355, endPoint x: 1098, endPoint y: 434, distance: 567.5
click at [1098, 434] on div "Loading... Leasing Desks 1 Loading... Breakroom 1 Loading... Leasing Office 1 L…" at bounding box center [784, 400] width 1568 height 708
drag, startPoint x: 481, startPoint y: 428, endPoint x: 965, endPoint y: 389, distance: 485.6
click at [945, 389] on div "Loading... Leasing Desks 1 Loading... Breakroom 1 Loading... Leasing Office 1 L…" at bounding box center [784, 400] width 1568 height 708
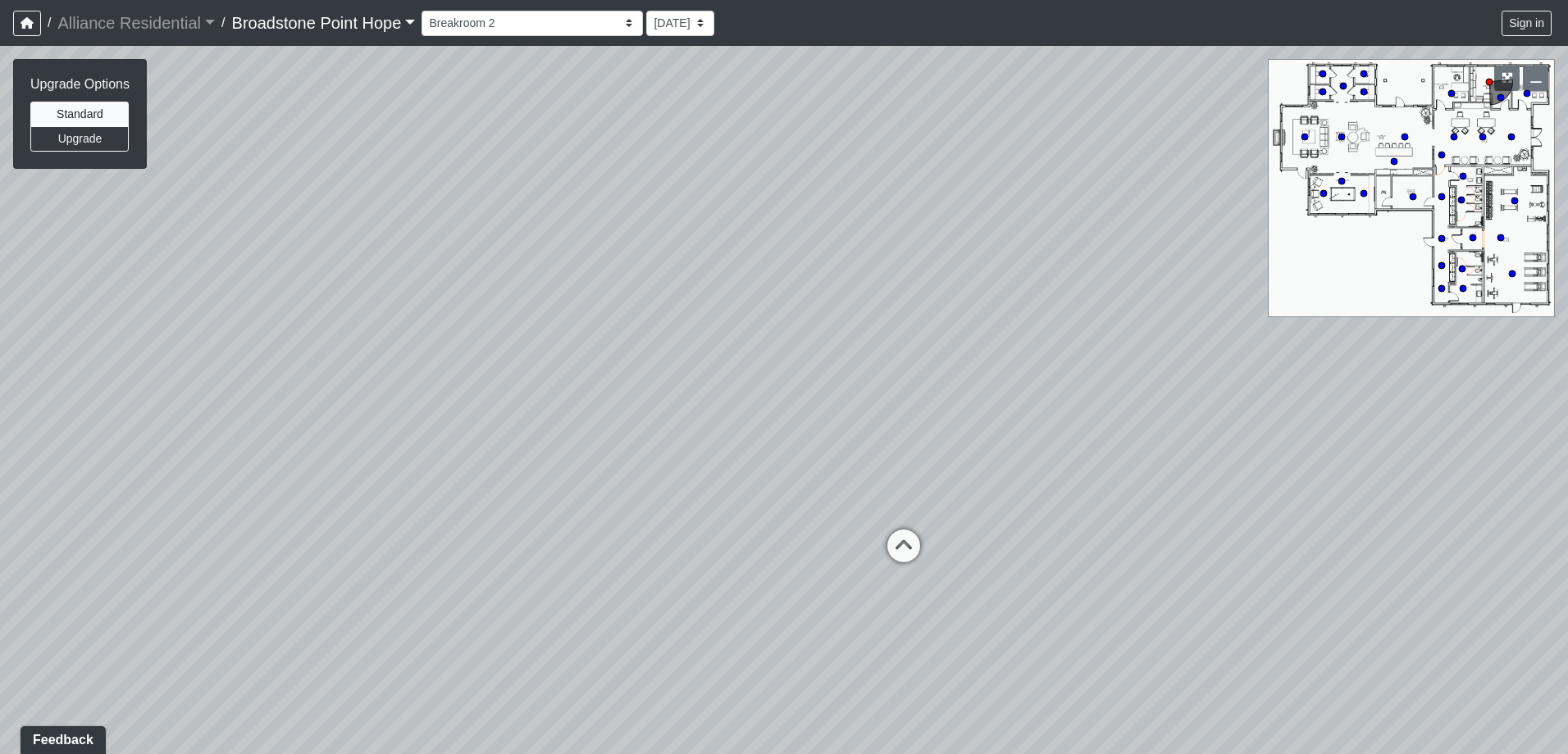
drag, startPoint x: 576, startPoint y: 378, endPoint x: 951, endPoint y: 331, distance: 377.9
click at [951, 331] on div "Loading... Leasing Desks 1 Loading... Breakroom 1 Loading... Leasing Office 1 L…" at bounding box center [784, 400] width 1568 height 708
drag, startPoint x: 1018, startPoint y: 299, endPoint x: 621, endPoint y: 273, distance: 397.9
click at [630, 278] on div "Loading... Leasing Desks 1 Loading... Breakroom 1 Loading... Leasing Office 1 L…" at bounding box center [784, 400] width 1568 height 708
click at [1512, 273] on circle at bounding box center [1512, 273] width 6 height 6
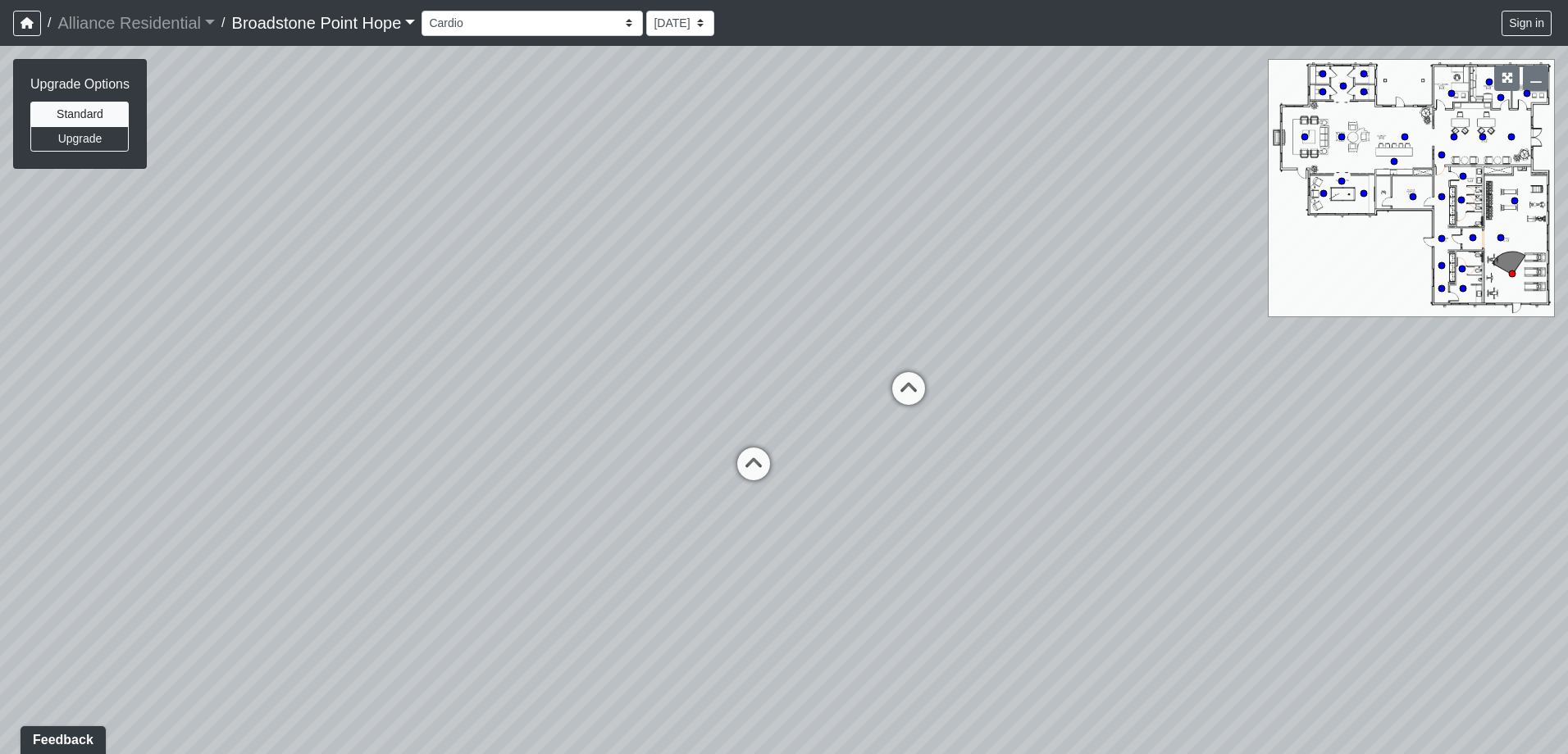
drag, startPoint x: 638, startPoint y: 361, endPoint x: 798, endPoint y: 264, distance: 187.1
click at [798, 264] on div "Loading... Leasing Desks 1 Loading... Breakroom 1 Loading... Leasing Office 1 L…" at bounding box center [784, 400] width 1568 height 708
drag, startPoint x: 640, startPoint y: 272, endPoint x: 884, endPoint y: 282, distance: 244.2
click at [884, 282] on div "Loading... Leasing Desks 1 Loading... Breakroom 1 Loading... Leasing Office 1 L…" at bounding box center [784, 400] width 1568 height 708
drag, startPoint x: 584, startPoint y: 325, endPoint x: 752, endPoint y: 239, distance: 188.7
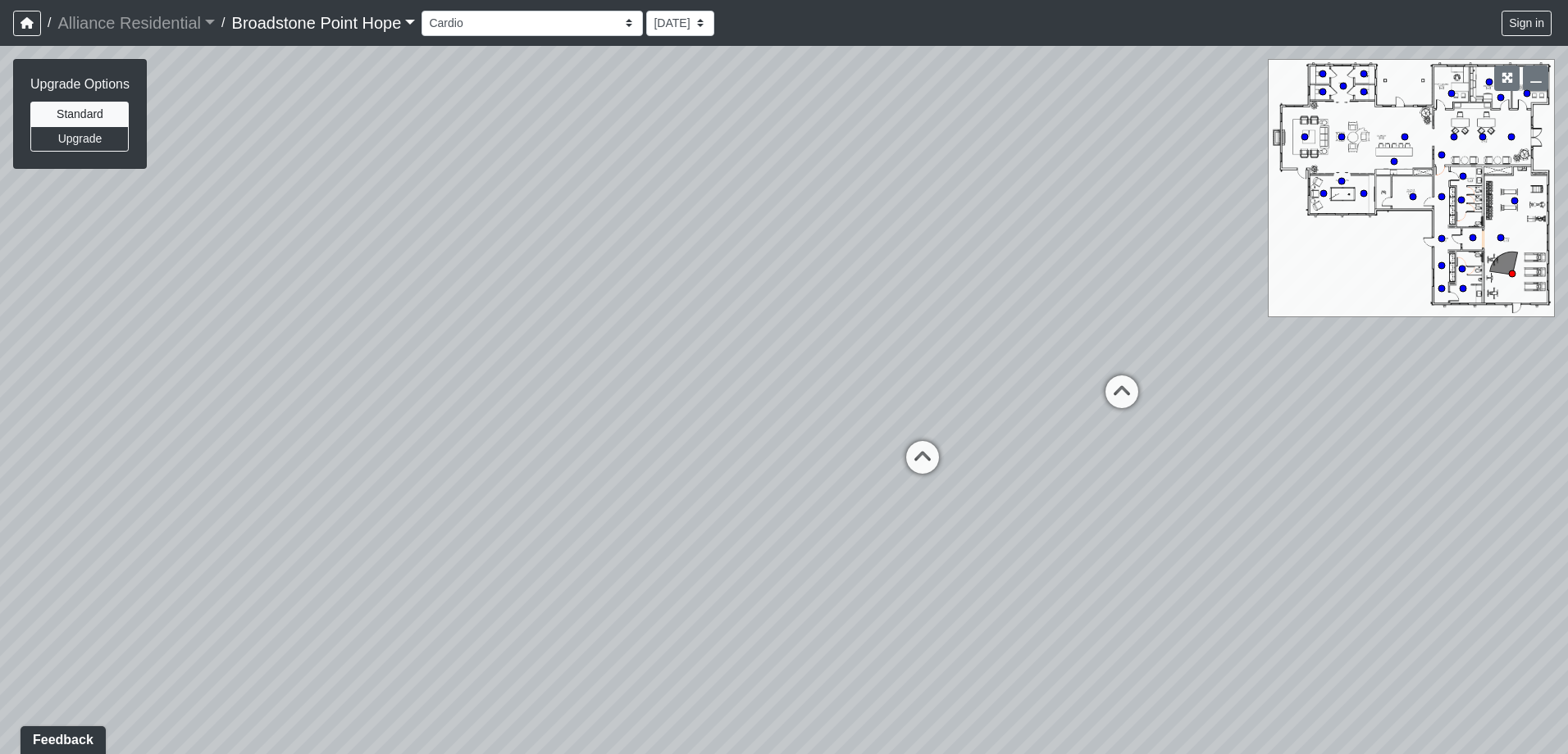
click at [752, 238] on div "Loading... Leasing Desks 1 Loading... Breakroom 1 Loading... Leasing Office 1 L…" at bounding box center [784, 400] width 1568 height 708
drag, startPoint x: 757, startPoint y: 356, endPoint x: 870, endPoint y: 330, distance: 116.0
click at [870, 330] on div "Loading... Leasing Desks 1 Loading... Breakroom 1 Loading... Leasing Office 1 L…" at bounding box center [784, 400] width 1568 height 708
drag, startPoint x: 410, startPoint y: 368, endPoint x: 835, endPoint y: 369, distance: 425.0
click at [835, 369] on div "Loading... Leasing Desks 1 Loading... Breakroom 1 Loading... Leasing Office 1 L…" at bounding box center [784, 400] width 1568 height 708
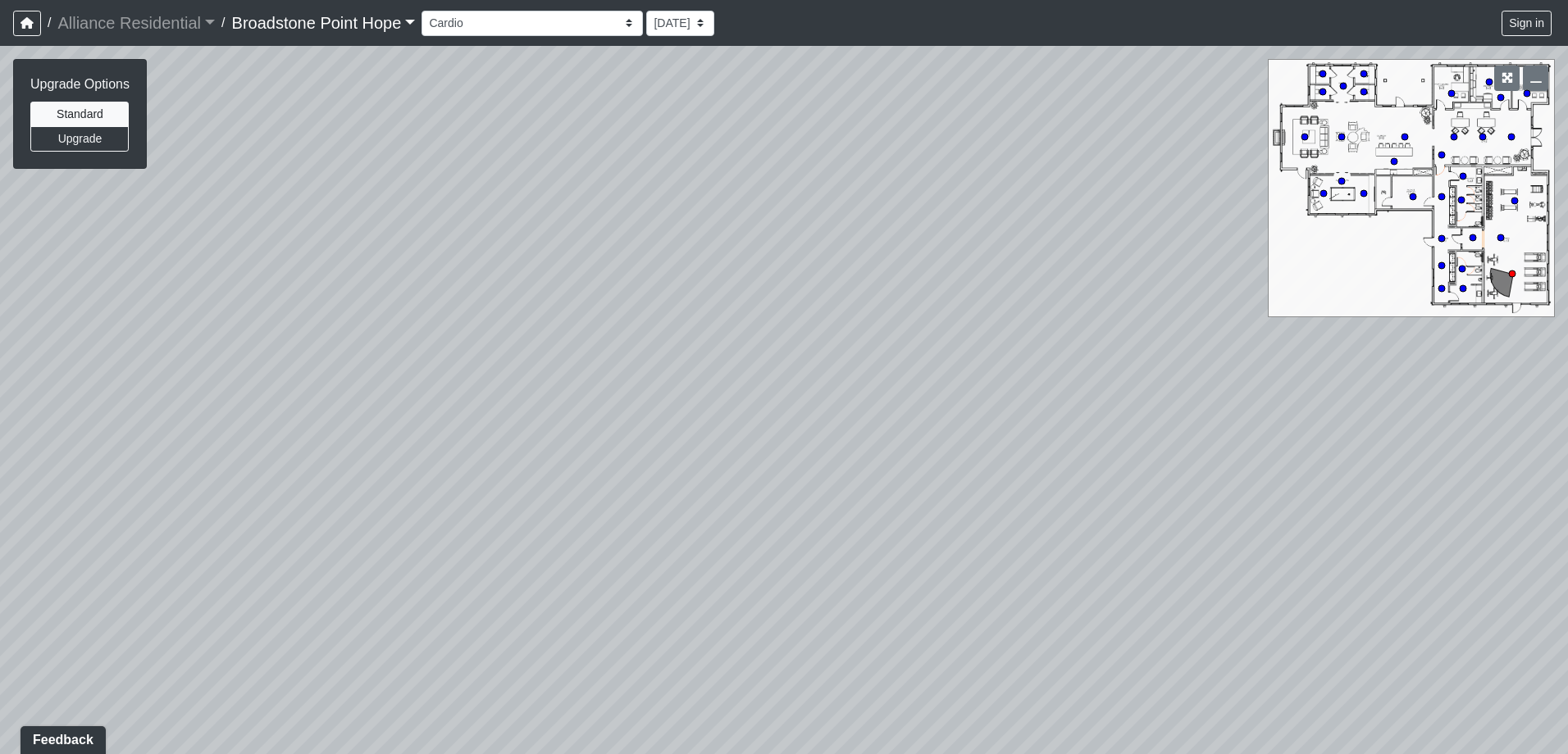
drag
click at [915, 374] on div "Loading... Leasing Desks 1 Loading... Breakroom 1 Loading... Leasing Office 1 L…" at bounding box center [784, 400] width 1568 height 708
click at [758, 338] on div "Loading... Leasing Desks 1 Loading... Breakroom 1 Loading... Leasing Office 1 L…" at bounding box center [784, 400] width 1568 height 708
click at [810, 284] on div "Loading... Leasing Desks 1 Loading... Breakroom 1 Loading... Leasing Office 1 L…" at bounding box center [784, 400] width 1568 height 708
click at [1029, 427] on div "Loading... Leasing Desks 1 Loading... Breakroom 1 Loading... Leasing Office 1 L…" at bounding box center [784, 400] width 1568 height 708
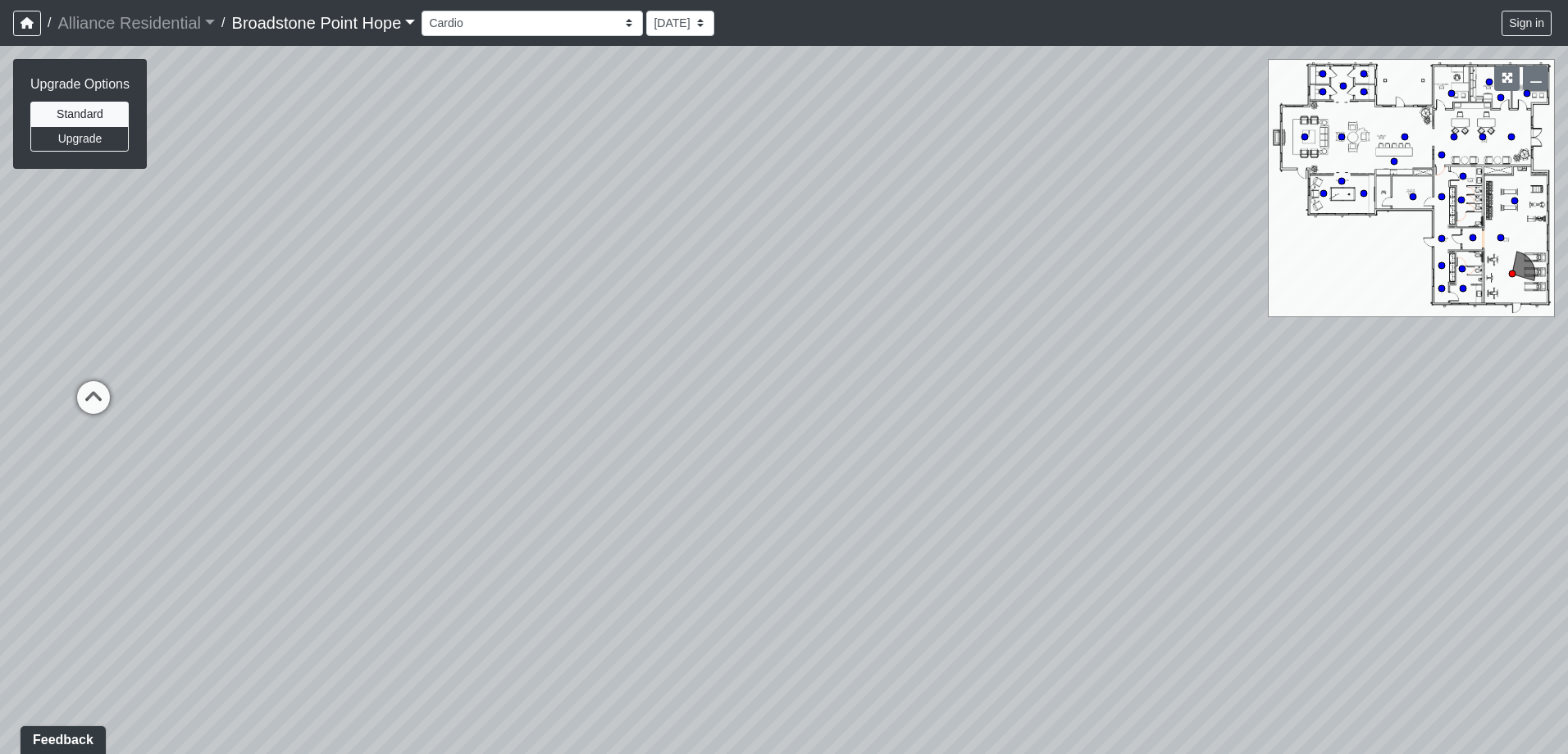
click at [932, 444] on div "Loading... Leasing Desks 1 Loading... Breakroom 1 Loading... Leasing Office 1 L…" at bounding box center [784, 400] width 1568 height 708
click at [137, 399] on icon at bounding box center [129, 404] width 49 height 49
click at [745, 362] on div "Loading... Leasing Desks 1 Loading... Breakroom 1 Loading... Leasing Office 1 L…" at bounding box center [784, 400] width 1568 height 708
click at [411, 427] on div "Loading... Leasing Desks 1 Loading... Breakroom 1 Loading... Leasing Office 1 L…" at bounding box center [784, 400] width 1568 height 708
click at [551, 428] on div "Loading... Leasing Desks 1 Loading... Breakroom 1 Loading... Leasing Office 1 L…" at bounding box center [784, 400] width 1568 height 708
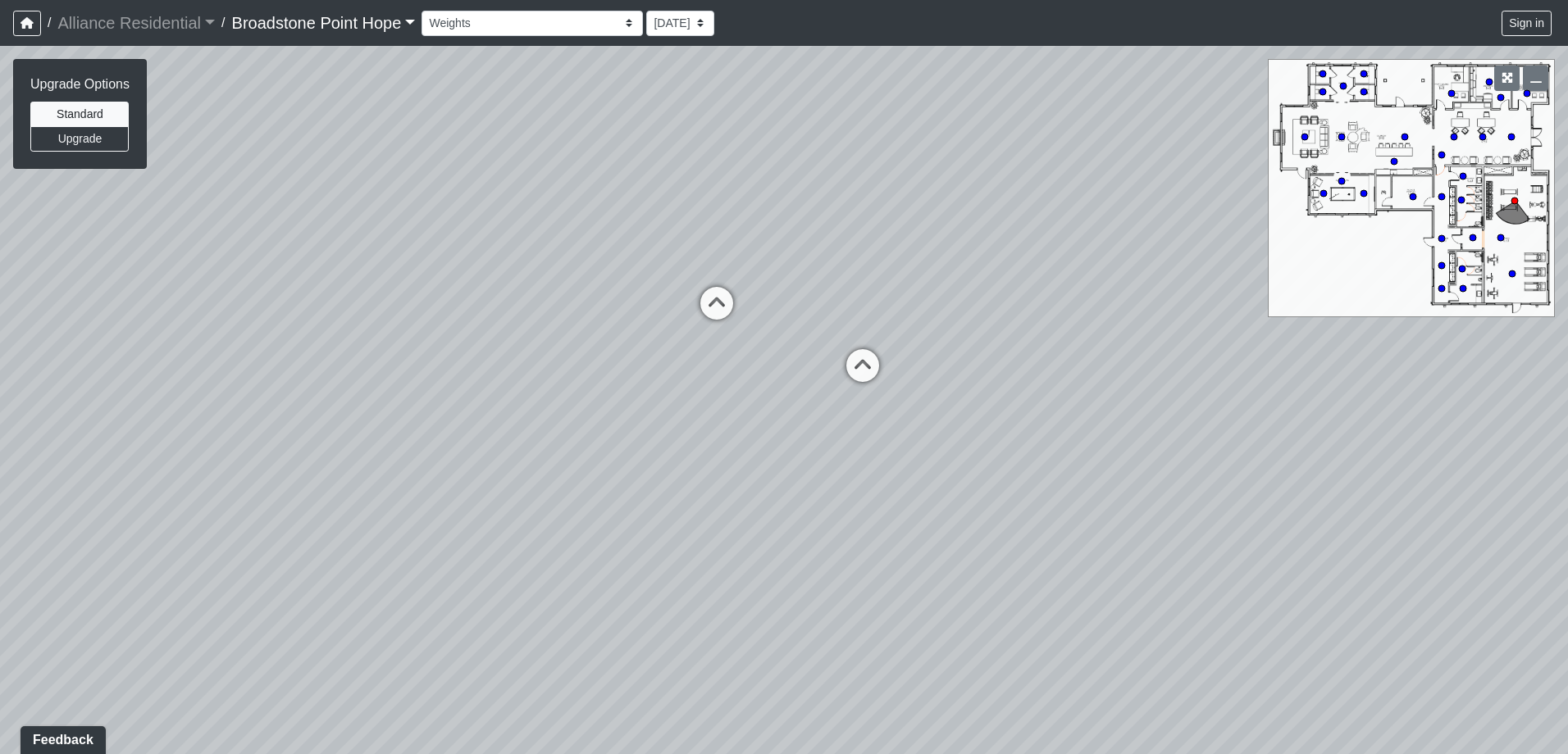
click at [1116, 494] on div "Loading... Leasing Desks 1 Loading... Breakroom 1 Loading... Leasing Office 1 L…" at bounding box center [784, 400] width 1568 height 708
click at [701, 471] on div "Loading... Leasing Desks 1 Loading... Breakroom 1 Loading... Leasing Office 1 L…" at bounding box center [784, 400] width 1568 height 708
click at [703, 484] on div "Loading... Leasing Desks 1 Loading... Breakroom 1 Loading... Leasing Office 1 L…" at bounding box center [784, 400] width 1568 height 708
drag, startPoint x: 628, startPoint y: 441, endPoint x: 891, endPoint y: 475, distance: 265.2
click at [891, 475] on div "Loading... Leasing Desks 1 Loading... Breakroom 1 Loading... Leasing Office 1 L…" at bounding box center [784, 400] width 1568 height 708
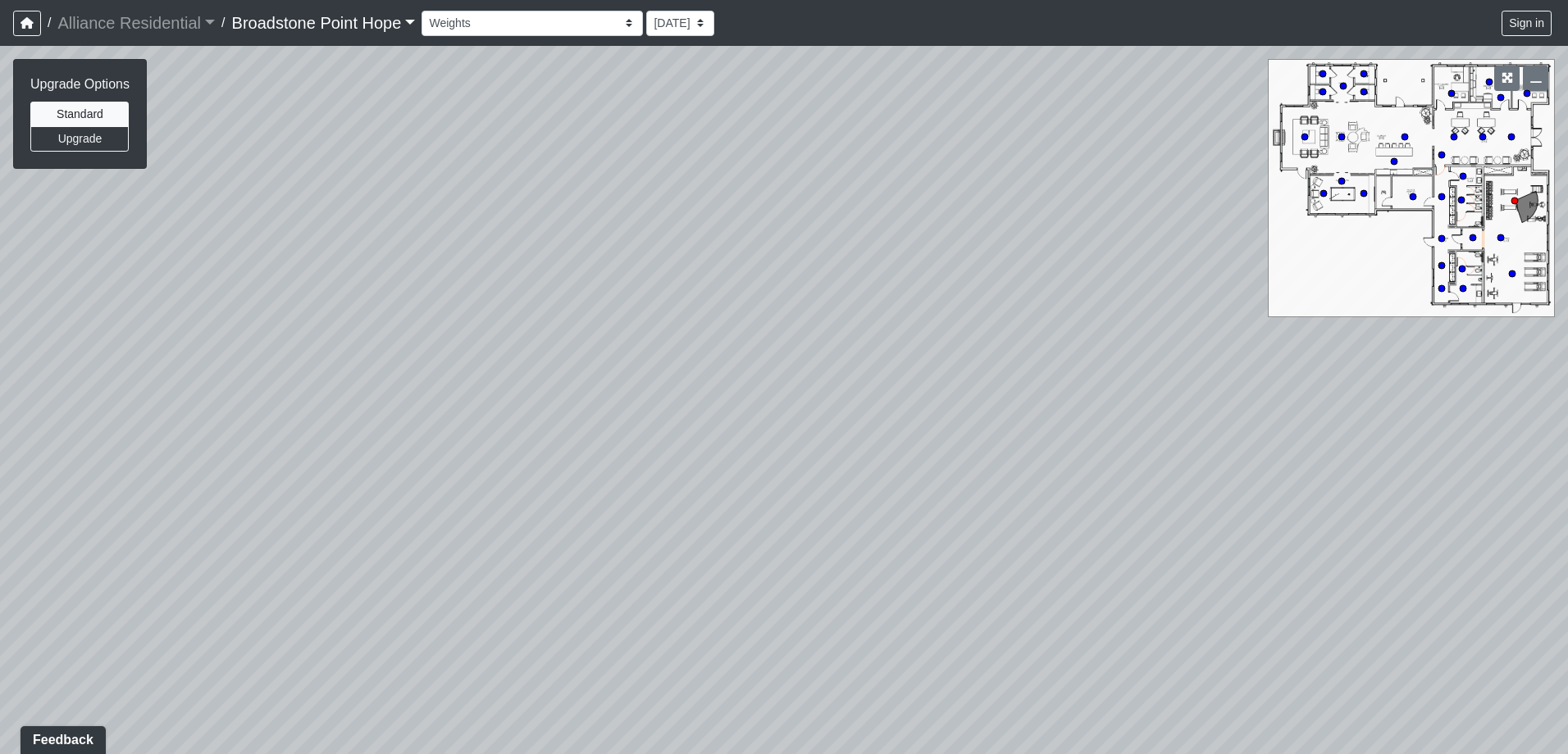
drag, startPoint x: 973, startPoint y: 360, endPoint x: 754, endPoint y: 368, distance: 219.1
click at [754, 368] on div "Loading... Leasing Desks 1 Loading... Breakroom 1 Loading... Leasing Office 1 L…" at bounding box center [784, 400] width 1568 height 708
drag, startPoint x: 611, startPoint y: 363, endPoint x: 594, endPoint y: 363, distance: 17.0
click at [600, 363] on div "Loading... Leasing Desks 1 Loading... Breakroom 1 Loading... Leasing Office 1 L…" at bounding box center [784, 400] width 1568 height 708
click at [571, 438] on icon at bounding box center [570, 444] width 49 height 49
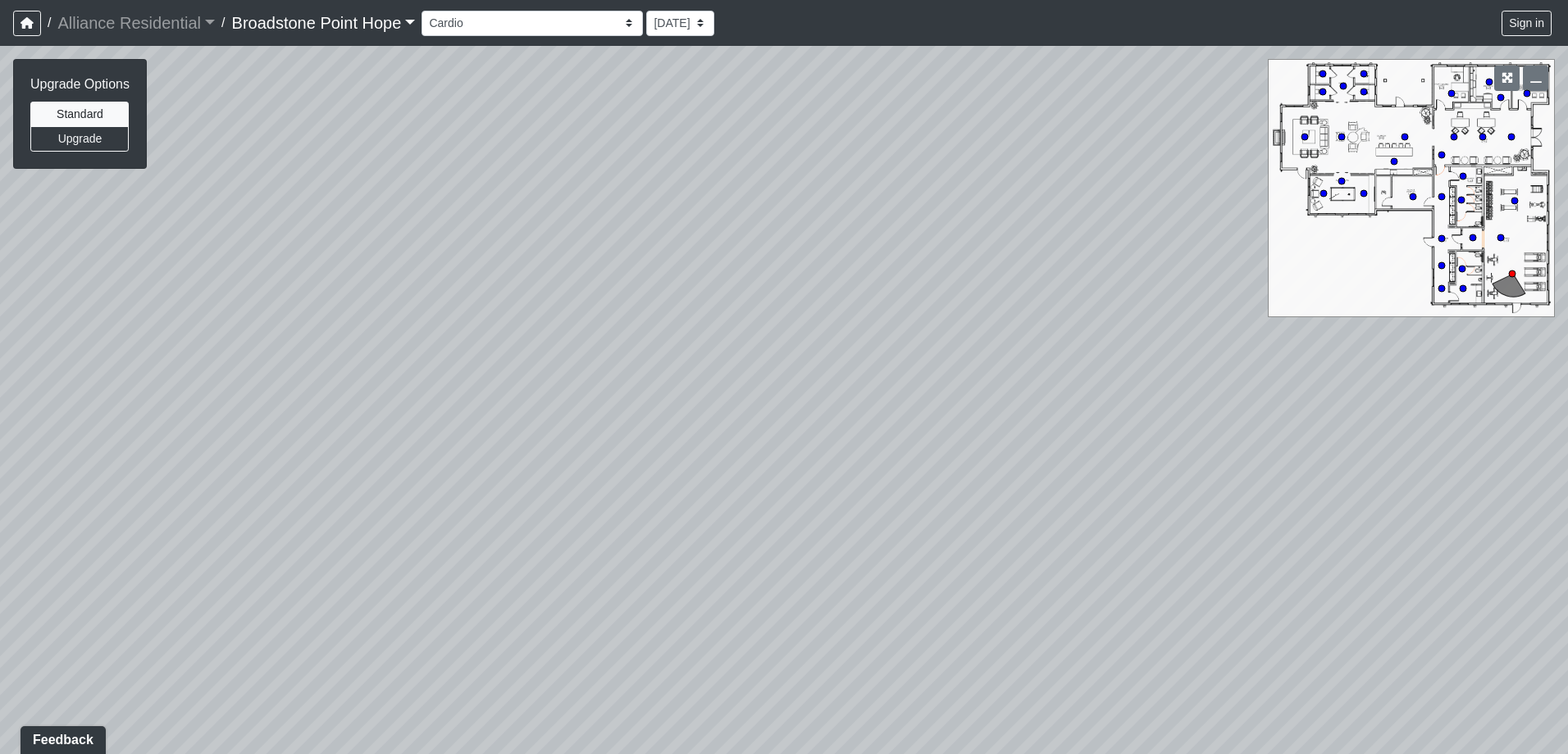
drag, startPoint x: 378, startPoint y: 482, endPoint x: 1002, endPoint y: 397, distance: 629.8
click at [958, 408] on div "Loading... Leasing Desks 1 Loading... Breakroom 1 Loading... Leasing Office 1 L…" at bounding box center [784, 400] width 1568 height 708
drag, startPoint x: 623, startPoint y: 350, endPoint x: 1039, endPoint y: 591, distance: 480.8
click at [1039, 591] on div "Loading... Leasing Desks 1 Loading... Breakroom 1 Loading... Leasing Office 1 L…" at bounding box center [784, 400] width 1568 height 708
drag, startPoint x: 621, startPoint y: 299, endPoint x: 995, endPoint y: 359, distance: 378.8
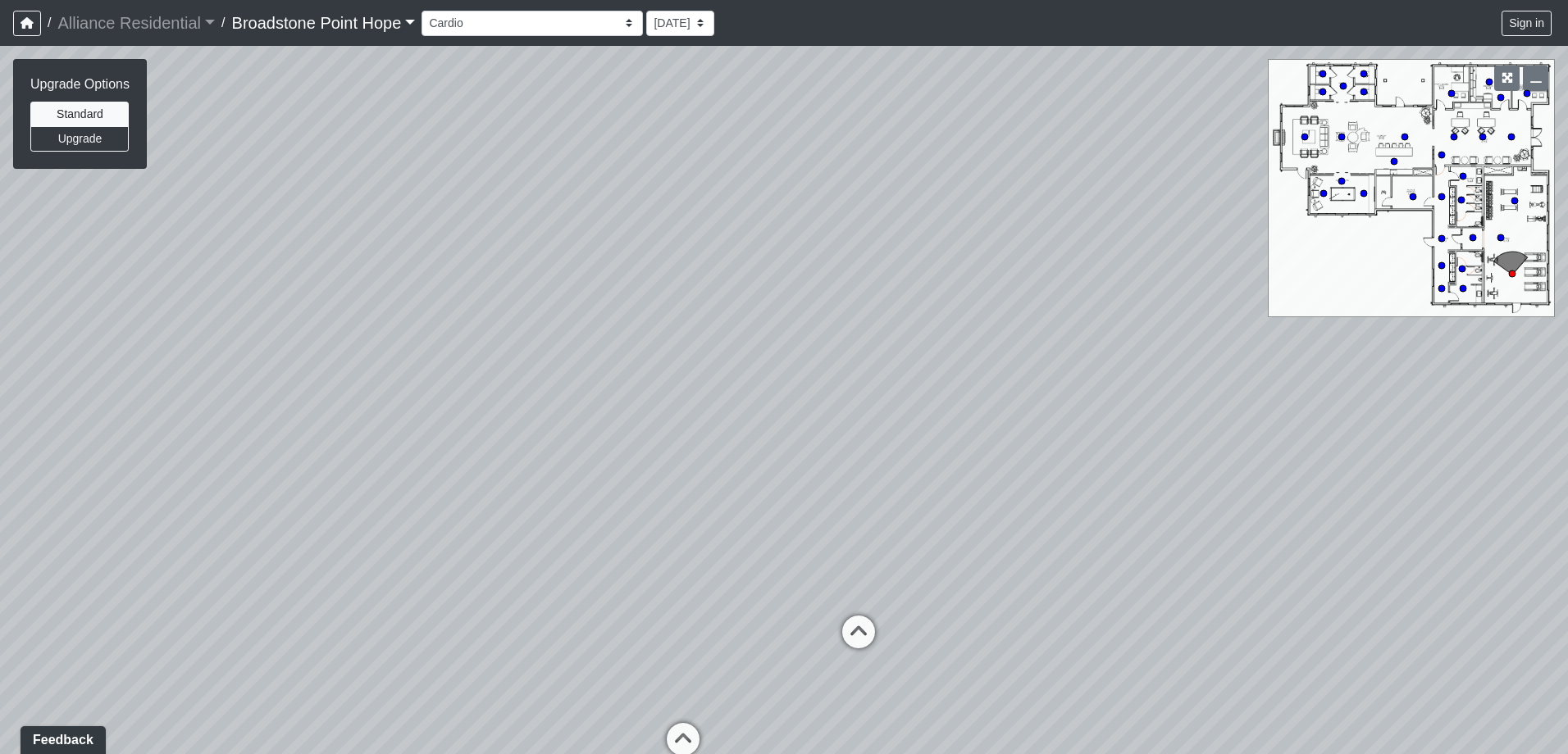
click at [995, 359] on div "Loading... Leasing Desks 1 Loading... Breakroom 1 Loading... Leasing Office 1 L…" at bounding box center [784, 400] width 1568 height 708
drag, startPoint x: 749, startPoint y: 529, endPoint x: 837, endPoint y: 455, distance: 115.0
click at [837, 455] on div "Loading... Leasing Desks 1 Loading... Breakroom 1 Loading... Leasing Office 1 L…" at bounding box center [784, 400] width 1568 height 708
click at [1392, 159] on icon at bounding box center [1393, 161] width 8 height 8
drag, startPoint x: 765, startPoint y: 551, endPoint x: 737, endPoint y: 290, distance: 262.5
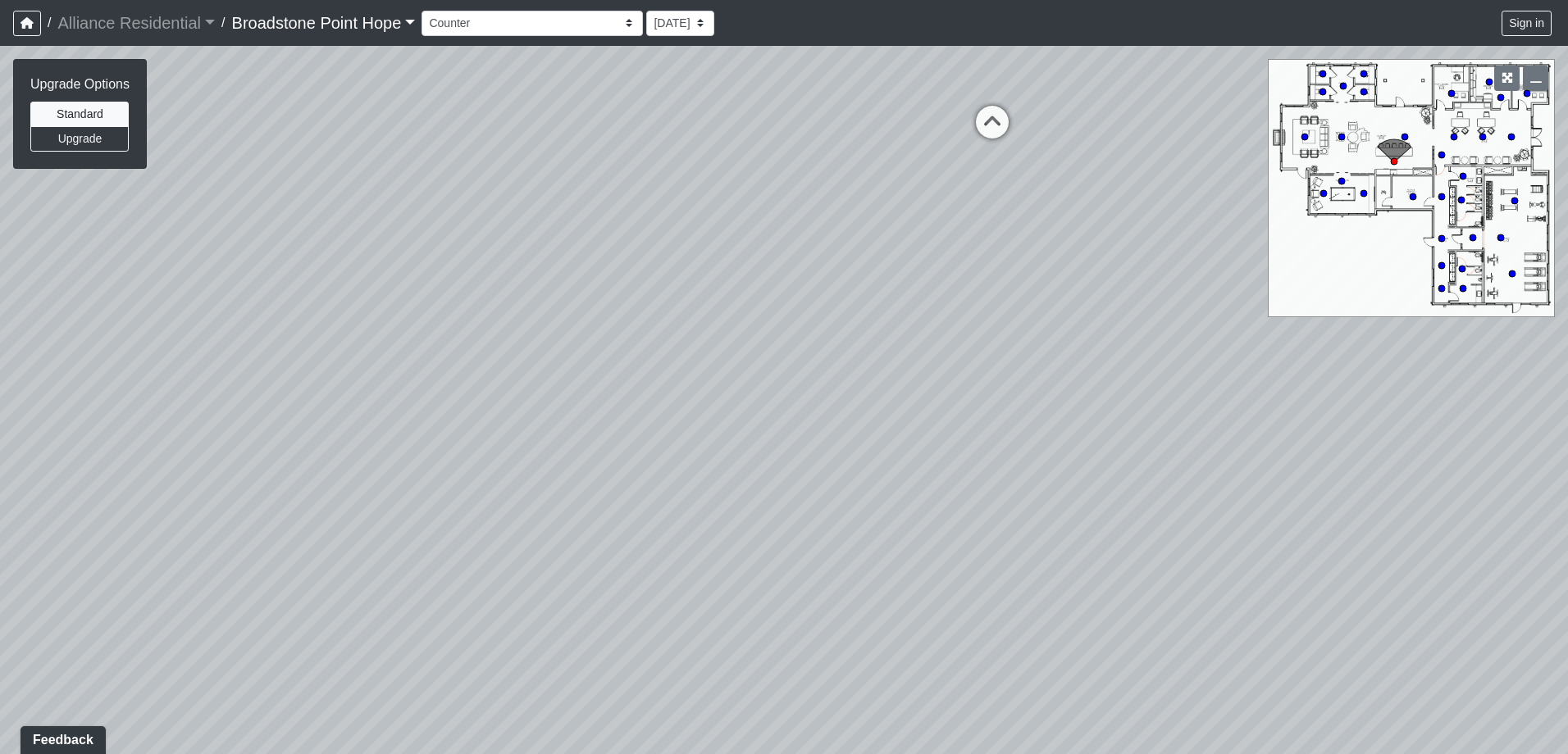
click at [737, 290] on div "Loading... Leasing Desks 1 Loading... Breakroom 1 Loading... Leasing Office 1 L…" at bounding box center [784, 400] width 1568 height 708
drag, startPoint x: 1072, startPoint y: 467, endPoint x: 466, endPoint y: 482, distance: 606.2
click at [466, 482] on div "Loading... Leasing Desks 1 Loading... Breakroom 1 Loading... Leasing Office 1 L…" at bounding box center [784, 400] width 1568 height 708
click at [826, 389] on div "Loading... Leasing Desks 1 Loading... Breakroom 1 Loading... Leasing Office 1 L…" at bounding box center [784, 400] width 1568 height 708
drag, startPoint x: 939, startPoint y: 399, endPoint x: 581, endPoint y: 543, distance: 385.9
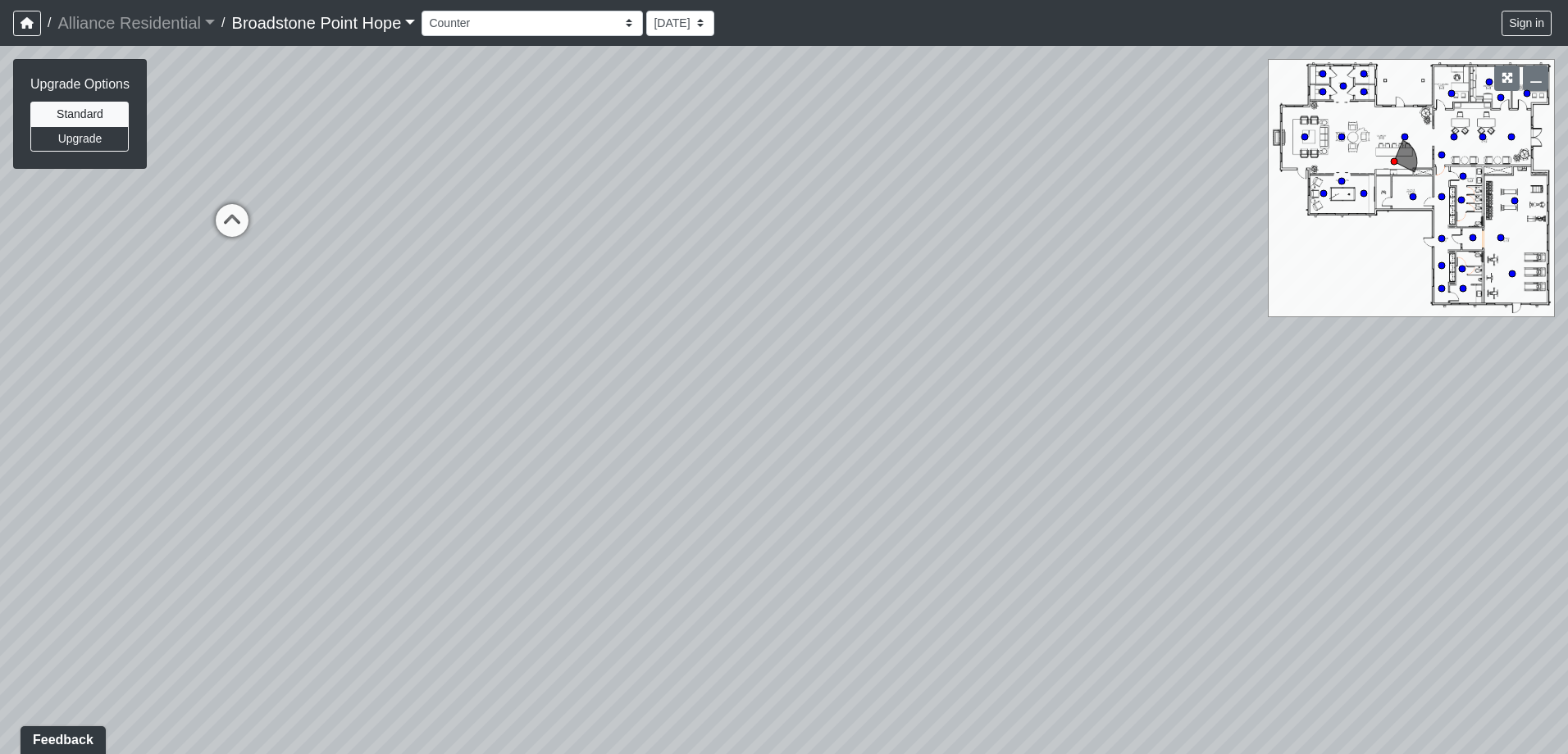
click at [581, 543] on div "Loading... Leasing Desks 1 Loading... Breakroom 1 Loading... Leasing Office 1 L…" at bounding box center [784, 400] width 1568 height 708
drag, startPoint x: 923, startPoint y: 416, endPoint x: 650, endPoint y: 516, distance: 290.7
click at [650, 516] on div "Loading... Leasing Desks 1 Loading... Breakroom 1 Loading... Leasing Office 1 L…" at bounding box center [784, 400] width 1568 height 708
drag, startPoint x: 614, startPoint y: 516, endPoint x: 881, endPoint y: 416, distance: 285.1
click at [881, 416] on div "Loading... Leasing Desks 1 Loading... Breakroom 1 Loading... Leasing Office 1 L…" at bounding box center [784, 400] width 1568 height 708
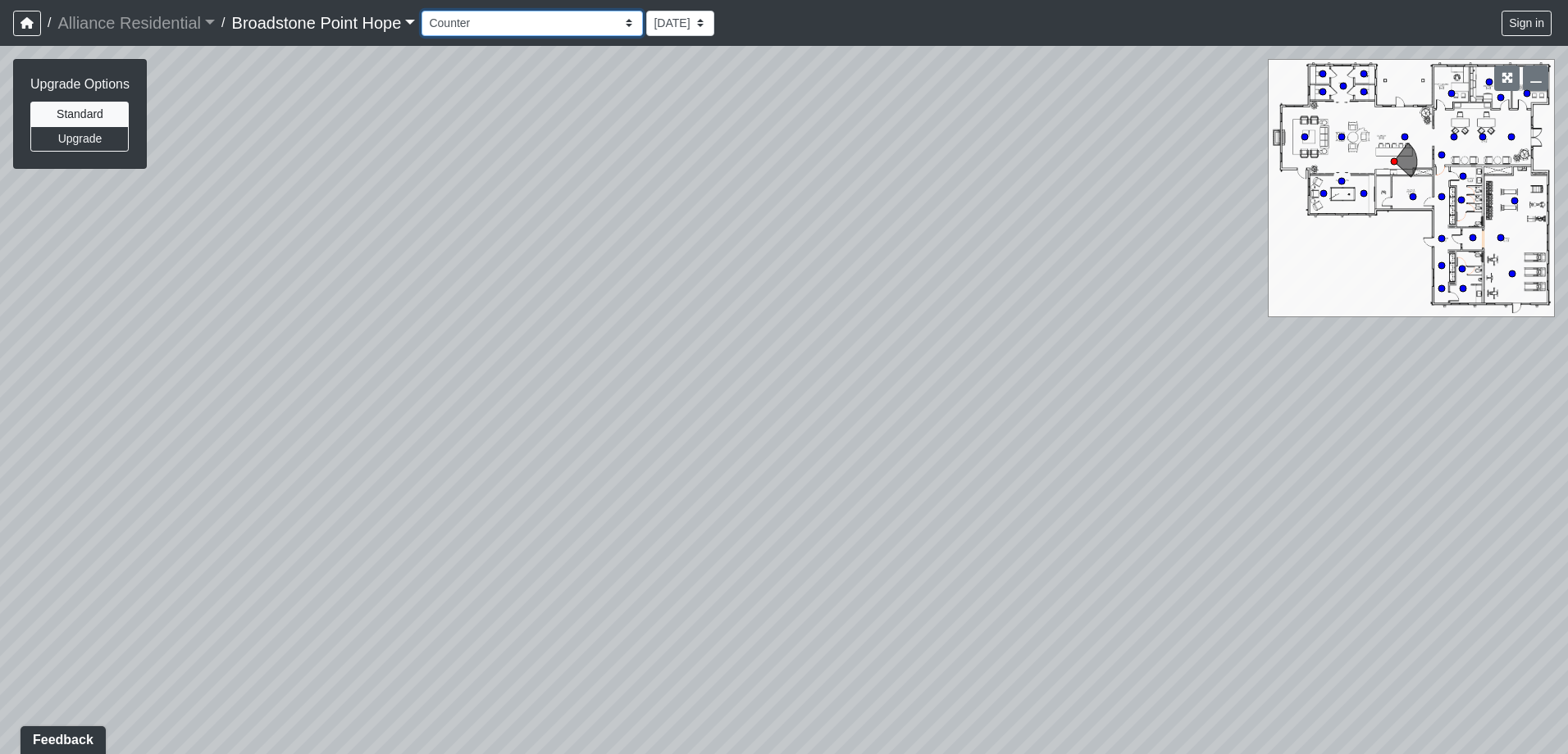
click at [518, 18] on select "Billiards Counter Billiards Room 1 Billiards Room 2 Counter Coworking Pod 1 Cow…" at bounding box center [532, 23] width 221 height 25
click at [428, 11] on select "Billiards Counter Billiards Room 1 Billiards Room 2 Counter Coworking Pod 1 Cow…" at bounding box center [532, 23] width 221 height 25
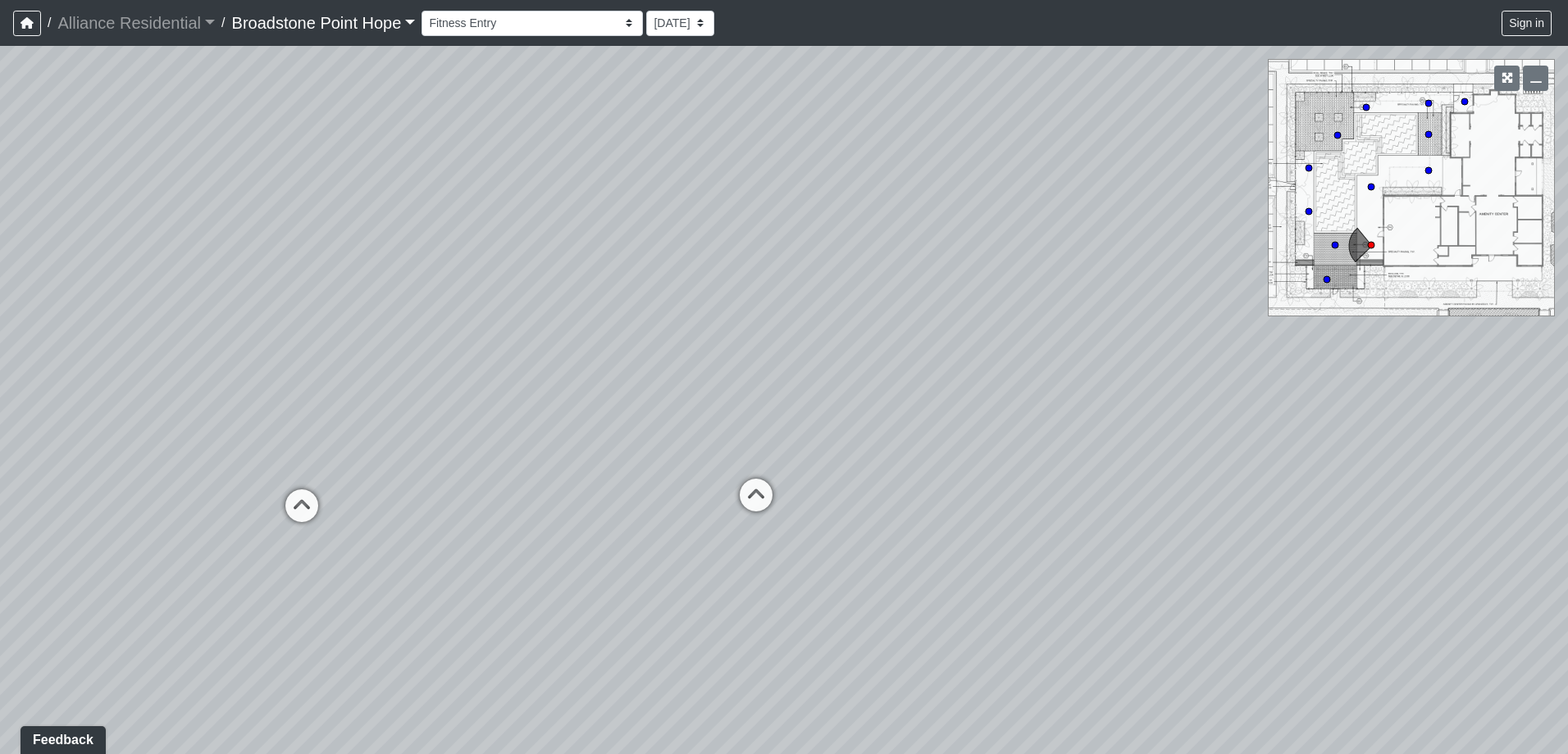
drag, startPoint x: 1113, startPoint y: 368, endPoint x: 592, endPoint y: 273, distance: 529.6
click at [592, 273] on div "Loading... Leasing Desks 1 Loading... Breakroom 1 Loading... Leasing Office 1 L…" at bounding box center [784, 400] width 1568 height 708
drag, startPoint x: 994, startPoint y: 371, endPoint x: 572, endPoint y: 354, distance: 422.3
click at [572, 354] on div "Loading... Leasing Desks 1 Loading... Breakroom 1 Loading... Leasing Office 1 L…" at bounding box center [784, 400] width 1568 height 708
click at [942, 394] on icon at bounding box center [934, 409] width 49 height 49
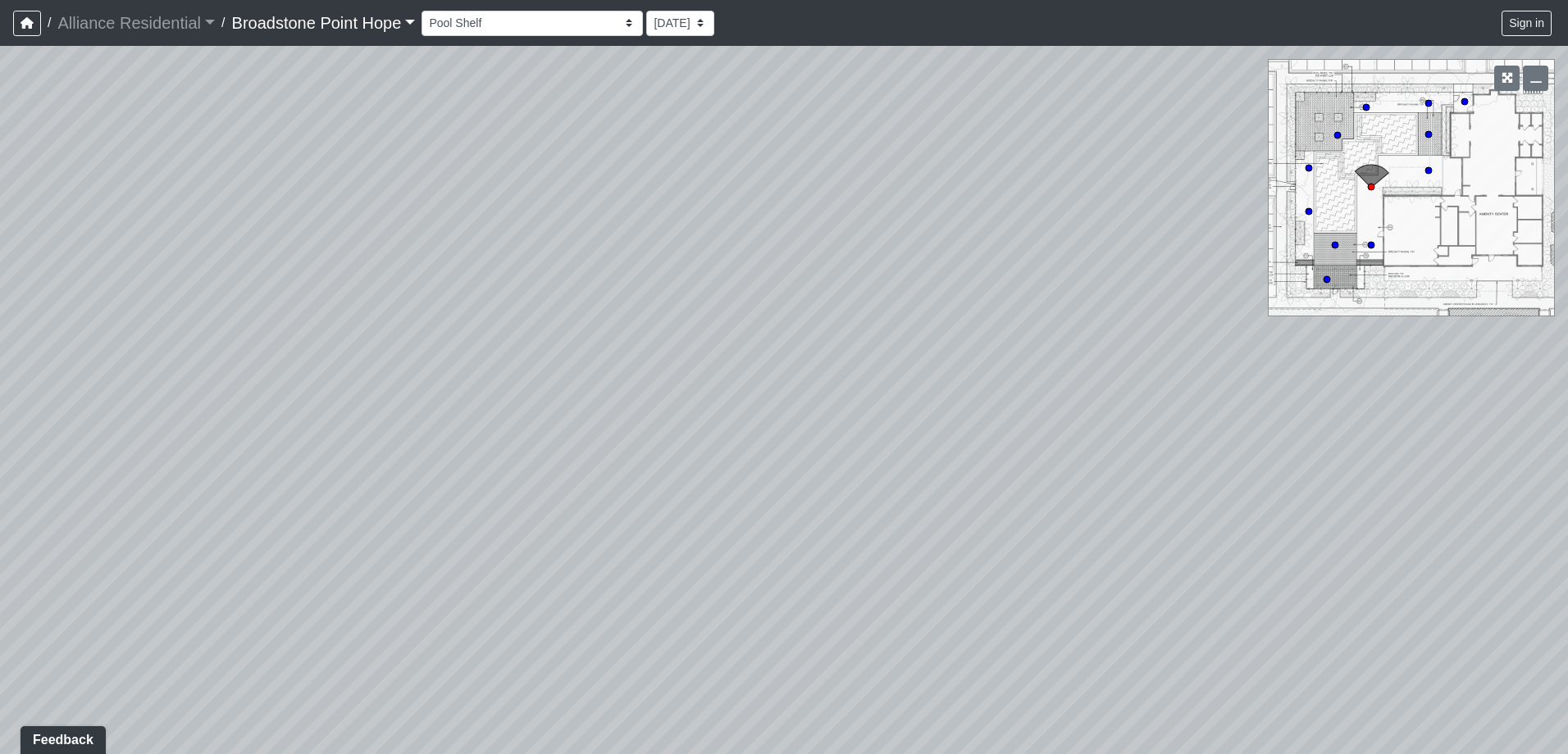
drag, startPoint x: 1042, startPoint y: 418, endPoint x: 768, endPoint y: 381, distance: 276.5
click at [768, 381] on div "Loading... Leasing Desks 1 Loading... Breakroom 1 Loading... Leasing Office 1 L…" at bounding box center [784, 400] width 1568 height 708
drag, startPoint x: 487, startPoint y: 424, endPoint x: 887, endPoint y: 394, distance: 401.1
click at [785, 399] on div "Loading... Leasing Desks 1 Loading... Breakroom 1 Loading... Leasing Office 1 L…" at bounding box center [784, 400] width 1568 height 708
drag, startPoint x: 497, startPoint y: 412, endPoint x: 464, endPoint y: 466, distance: 63.3
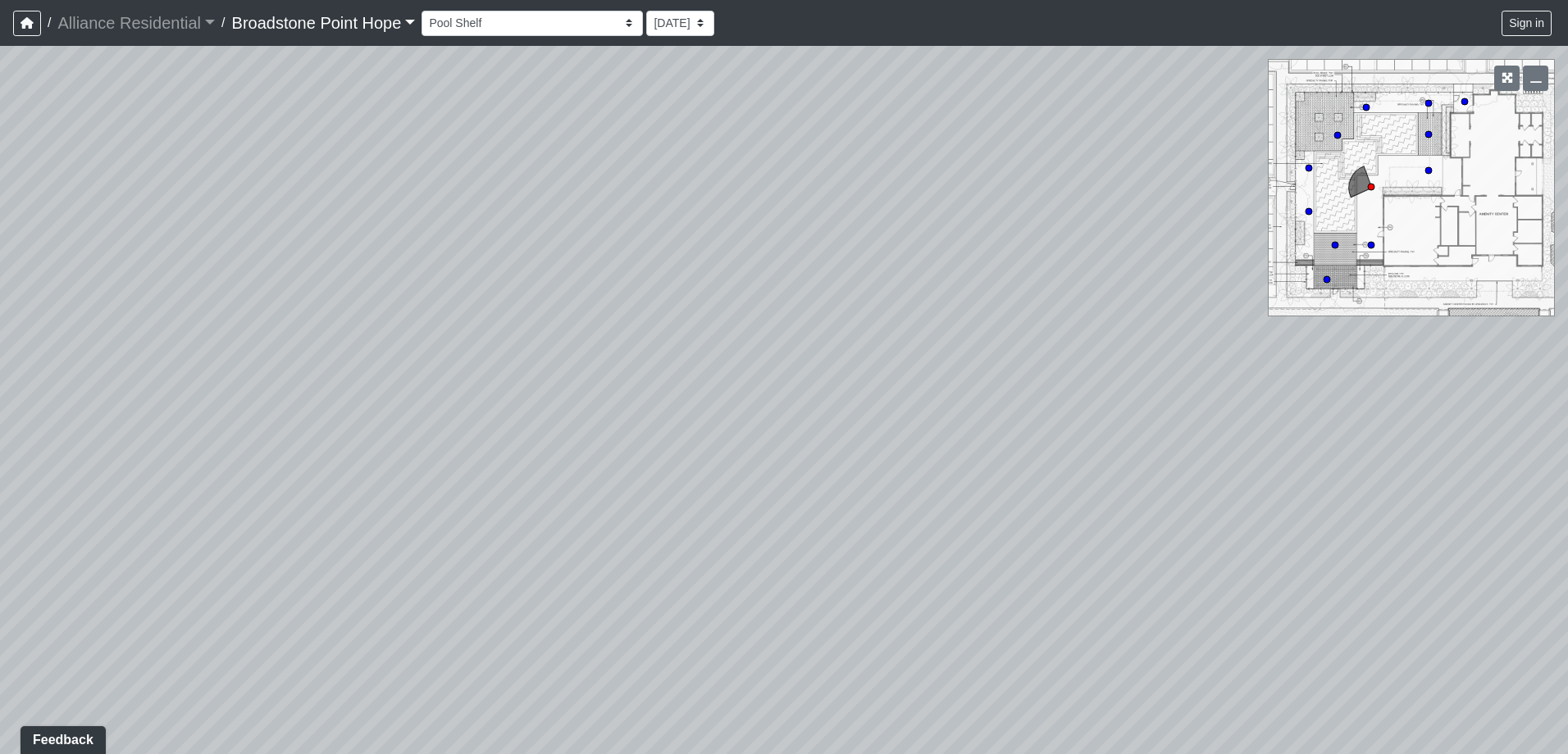
click at [464, 466] on div "Loading... Leasing Desks 1 Loading... Breakroom 1 Loading... Leasing Office 1 L…" at bounding box center [784, 400] width 1568 height 708
drag, startPoint x: 1252, startPoint y: 462, endPoint x: 951, endPoint y: 404, distance: 306.5
click at [951, 404] on div "Loading... Leasing Desks 1 Loading... Breakroom 1 Loading... Leasing Office 1 L…" at bounding box center [784, 400] width 1568 height 708
drag, startPoint x: 977, startPoint y: 351, endPoint x: 665, endPoint y: 400, distance: 315.8
click at [665, 400] on div "Loading... Leasing Desks 1 Loading... Breakroom 1 Loading... Leasing Office 1 L…" at bounding box center [784, 400] width 1568 height 708
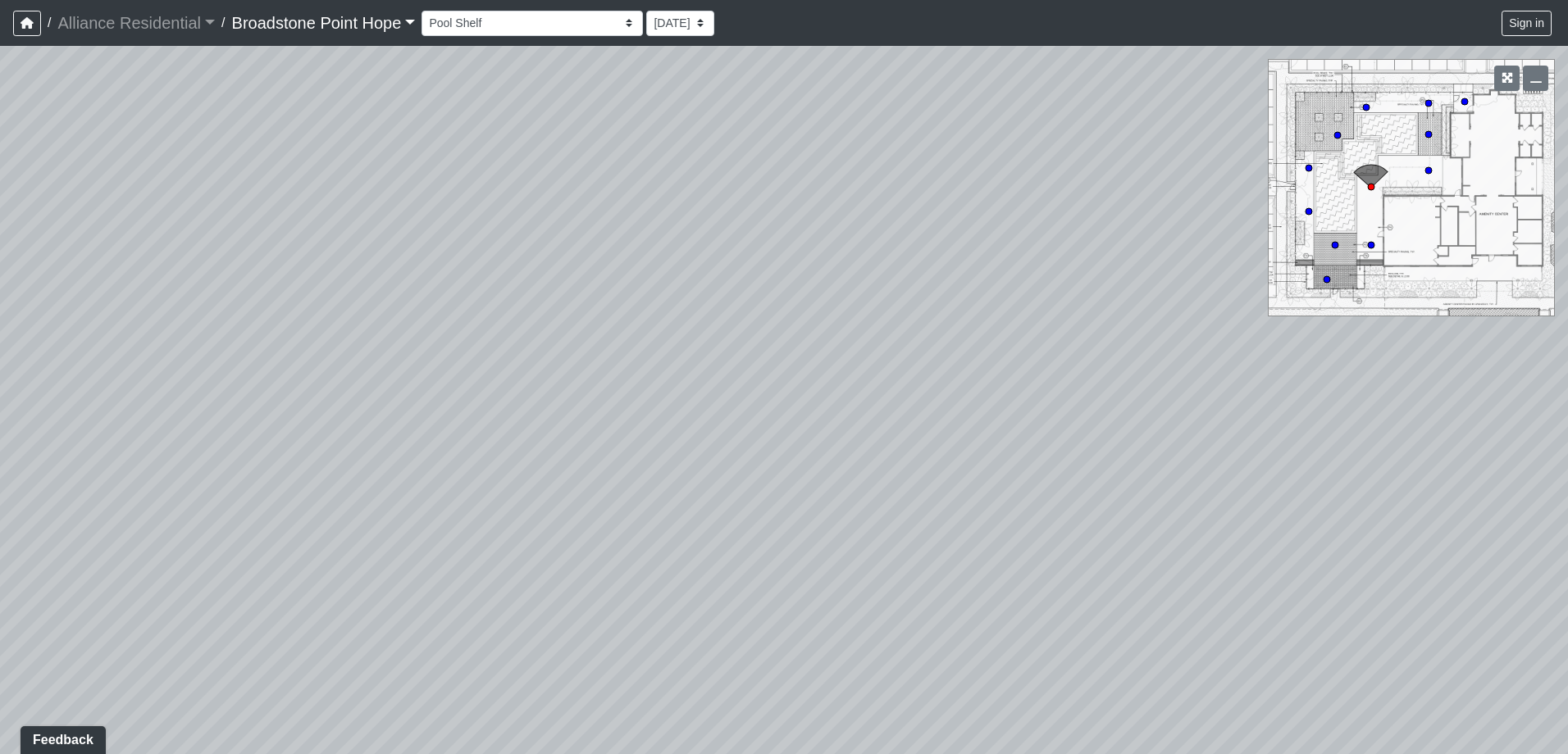
drag, startPoint x: 914, startPoint y: 428, endPoint x: 831, endPoint y: 428, distance: 83.0
click at [831, 428] on div "Loading... Leasing Desks 1 Loading... Breakroom 1 Loading... Leasing Office 1 L…" at bounding box center [784, 400] width 1568 height 708
click at [969, 342] on div "Loading... Leasing Desks 1 Loading... Breakroom 1 Loading... Leasing Office 1 L…" at bounding box center [784, 400] width 1568 height 708
drag, startPoint x: 634, startPoint y: 383, endPoint x: 998, endPoint y: 340, distance: 366.5
click at [995, 340] on div "Loading... Leasing Desks 1 Loading... Breakroom 1 Loading... Leasing Office 1 L…" at bounding box center [784, 400] width 1568 height 708
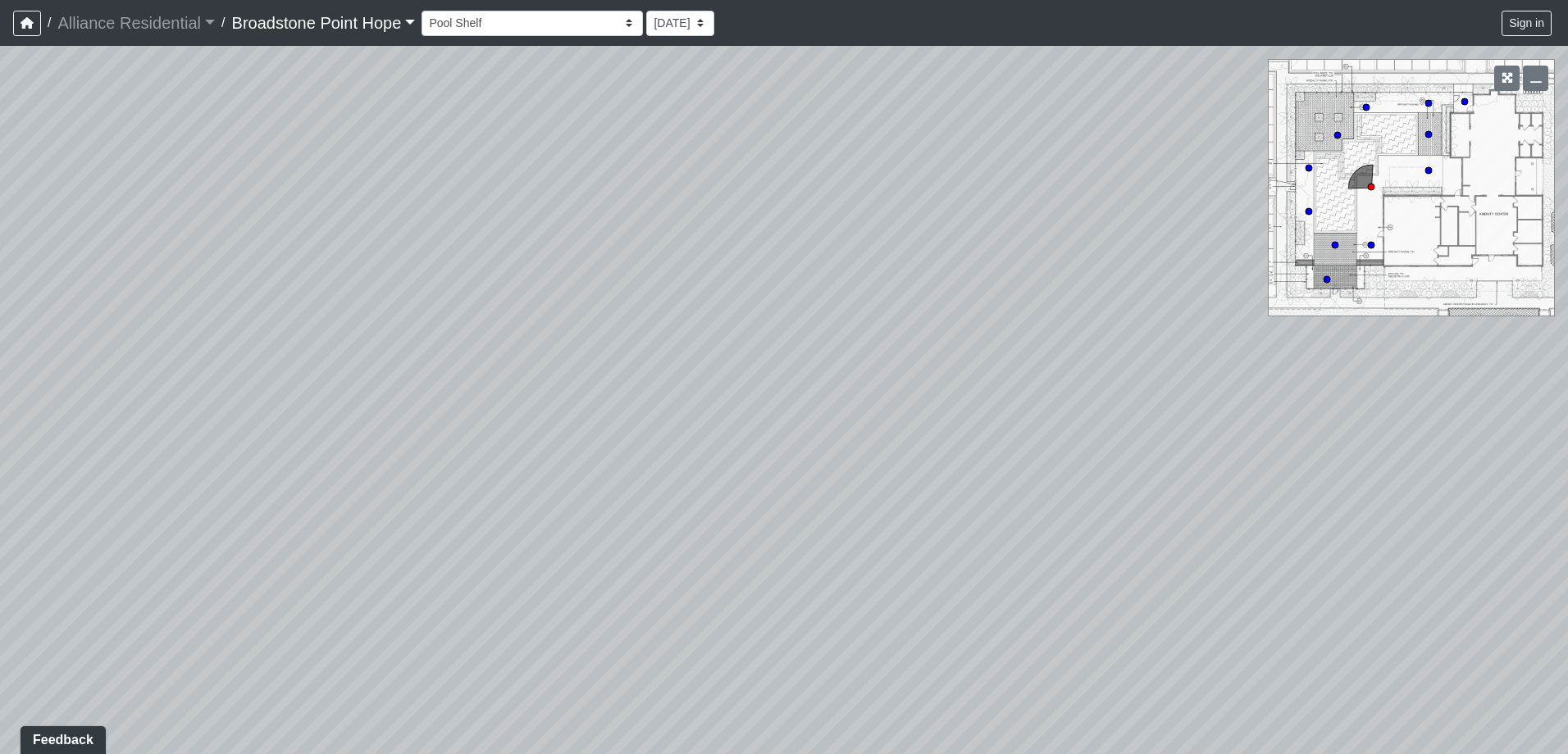
drag, startPoint x: 758, startPoint y: 258, endPoint x: 863, endPoint y: 353, distance: 141.6
click at [863, 353] on div "Loading... Leasing Desks 1 Loading... Breakroom 1 Loading... Leasing Office 1 L…" at bounding box center [784, 400] width 1568 height 708
drag, startPoint x: 706, startPoint y: 329, endPoint x: 885, endPoint y: 334, distance: 179.1
click at [885, 334] on div "Loading... Leasing Desks 1 Loading... Breakroom 1 Loading... Leasing Office 1 L…" at bounding box center [784, 400] width 1568 height 708
drag, startPoint x: 1054, startPoint y: 439, endPoint x: 752, endPoint y: 290, distance: 336.8
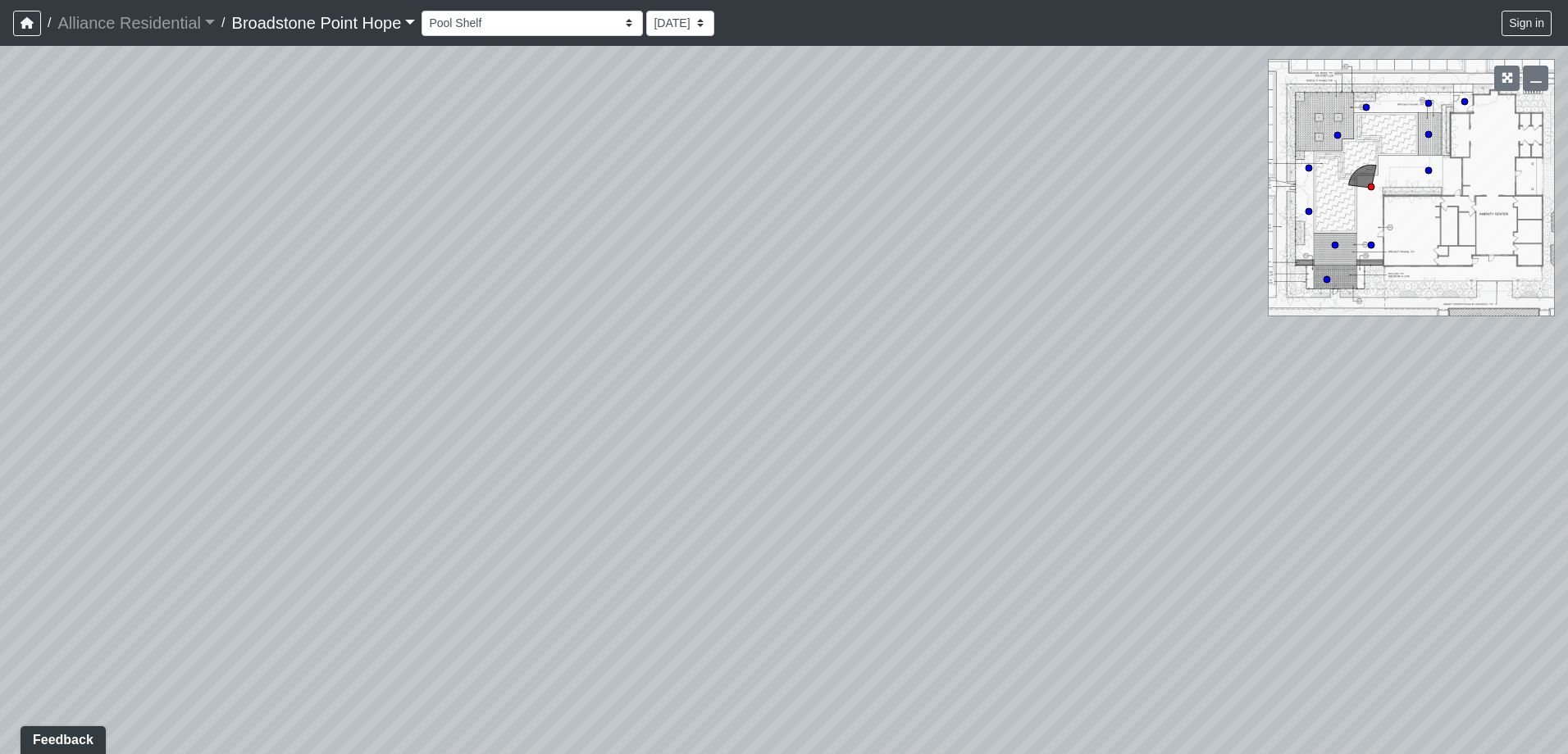
click at [752, 290] on div "Loading... Leasing Desks 1 Loading... Breakroom 1 Loading... Leasing Office 1 L…" at bounding box center [784, 400] width 1568 height 708
drag, startPoint x: 504, startPoint y: 280, endPoint x: 983, endPoint y: 232, distance: 481.4
click at [946, 230] on div "Loading... Leasing Desks 1 Loading... Breakroom 1 Loading... Leasing Office 1 L…" at bounding box center [784, 400] width 1568 height 708
drag, startPoint x: 615, startPoint y: 199, endPoint x: 1027, endPoint y: 399, distance: 458.0
click at [1027, 399] on div "Loading... Leasing Desks 1 Loading... Breakroom 1 Loading... Leasing Office 1 L…" at bounding box center [784, 400] width 1568 height 708
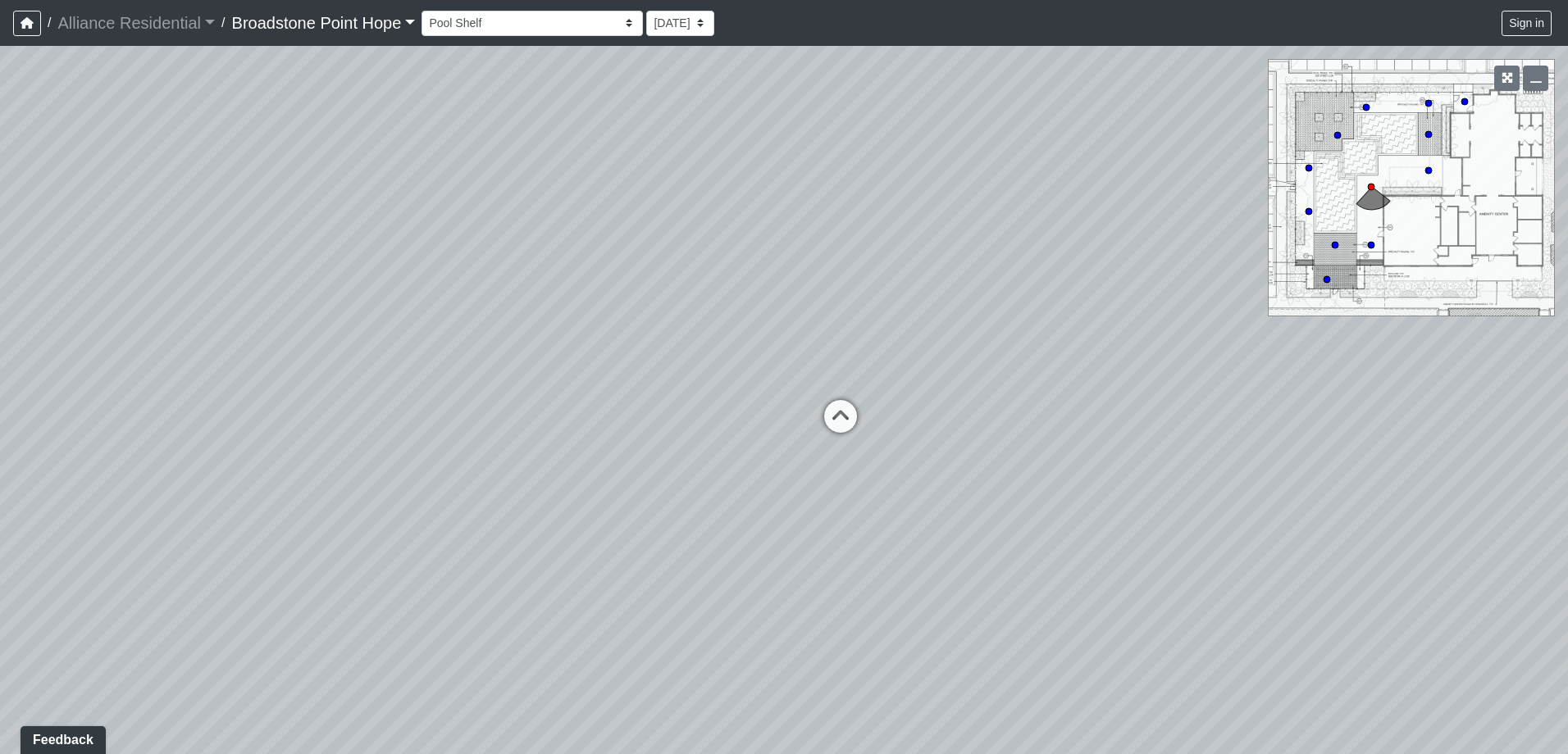
drag, startPoint x: 533, startPoint y: 274, endPoint x: 1052, endPoint y: 261, distance: 519.2
click at [983, 252] on div "Loading... Leasing Desks 1 Loading... Breakroom 1 Loading... Leasing Office 1 L…" at bounding box center [784, 400] width 1568 height 708
drag, startPoint x: 619, startPoint y: 238, endPoint x: 1271, endPoint y: 479, distance: 695.1
click at [1271, 480] on div "Loading... Leasing Desks 1 Loading... Breakroom 1 Loading... Leasing Office 1 L…" at bounding box center [784, 400] width 1568 height 708
drag, startPoint x: 741, startPoint y: 533, endPoint x: 975, endPoint y: 261, distance: 358.8
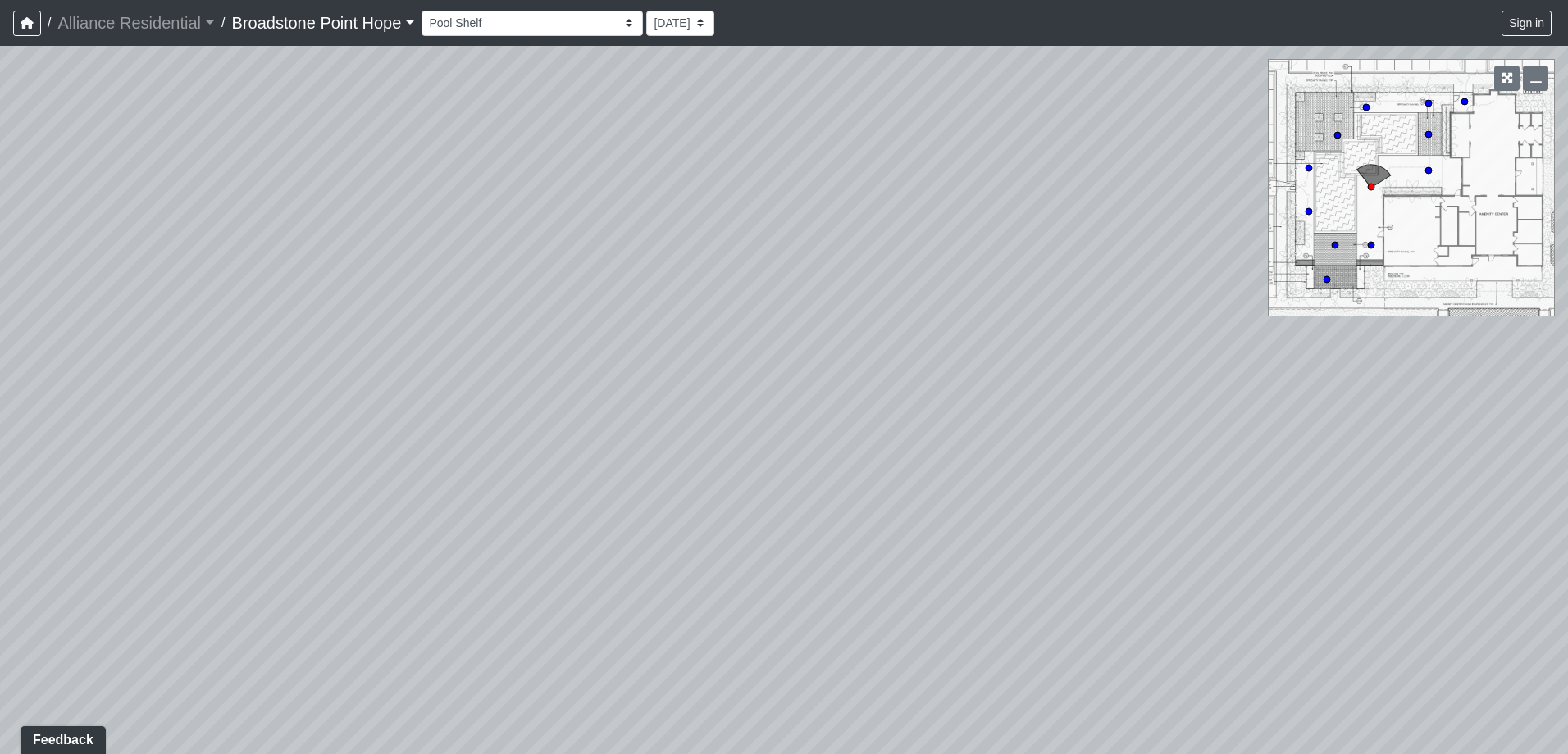
click at [975, 261] on div "Loading... Leasing Desks 1 Loading... Breakroom 1 Loading... Leasing Office 1 L…" at bounding box center [784, 400] width 1568 height 708
click at [530, 27] on select "Billiards Counter Billiards Room 1 Billiards Room 2 Counter Coworking Pod 1 Cow…" at bounding box center [532, 23] width 221 height 25
click at [428, 11] on select "Billiards Counter Billiards Room 1 Billiards Room 2 Counter Coworking Pod 1 Cow…" at bounding box center [532, 23] width 221 height 25
select select "brkmVraMQr6XPtgnpjmeED"
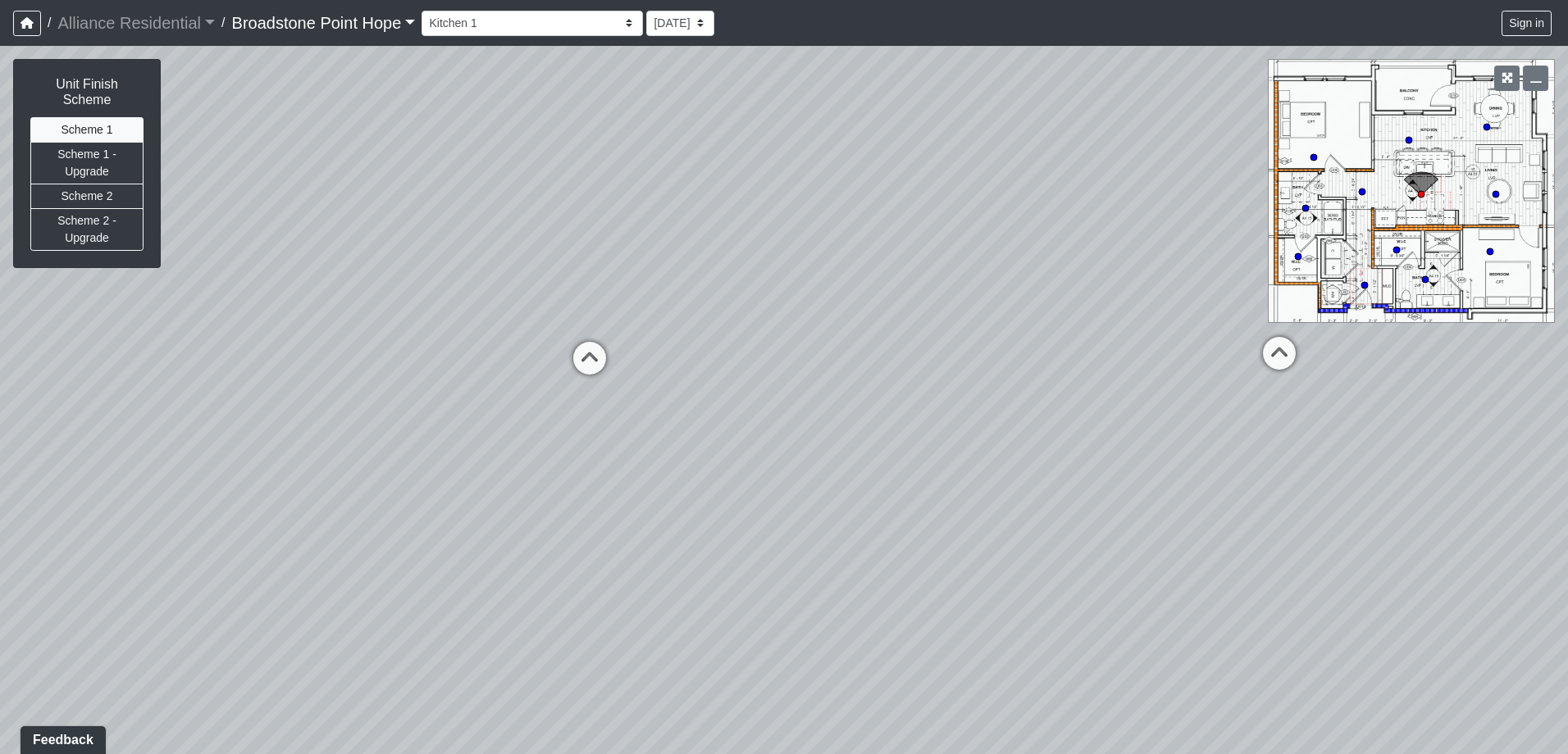
drag, startPoint x: 800, startPoint y: 415, endPoint x: 463, endPoint y: 375, distance: 339.4
click at [475, 378] on div "Loading... Leasing Desks 1 Loading... Breakroom 1 Loading... Leasing Office 1 L…" at bounding box center [784, 400] width 1568 height 708
drag, startPoint x: 807, startPoint y: 368, endPoint x: 409, endPoint y: 363, distance: 398.0
click at [437, 368] on div "Loading... Leasing Desks 1 Loading... Breakroom 1 Loading... Leasing Office 1 L…" at bounding box center [784, 400] width 1568 height 708
drag, startPoint x: 923, startPoint y: 312, endPoint x: 488, endPoint y: 463, distance: 460.5
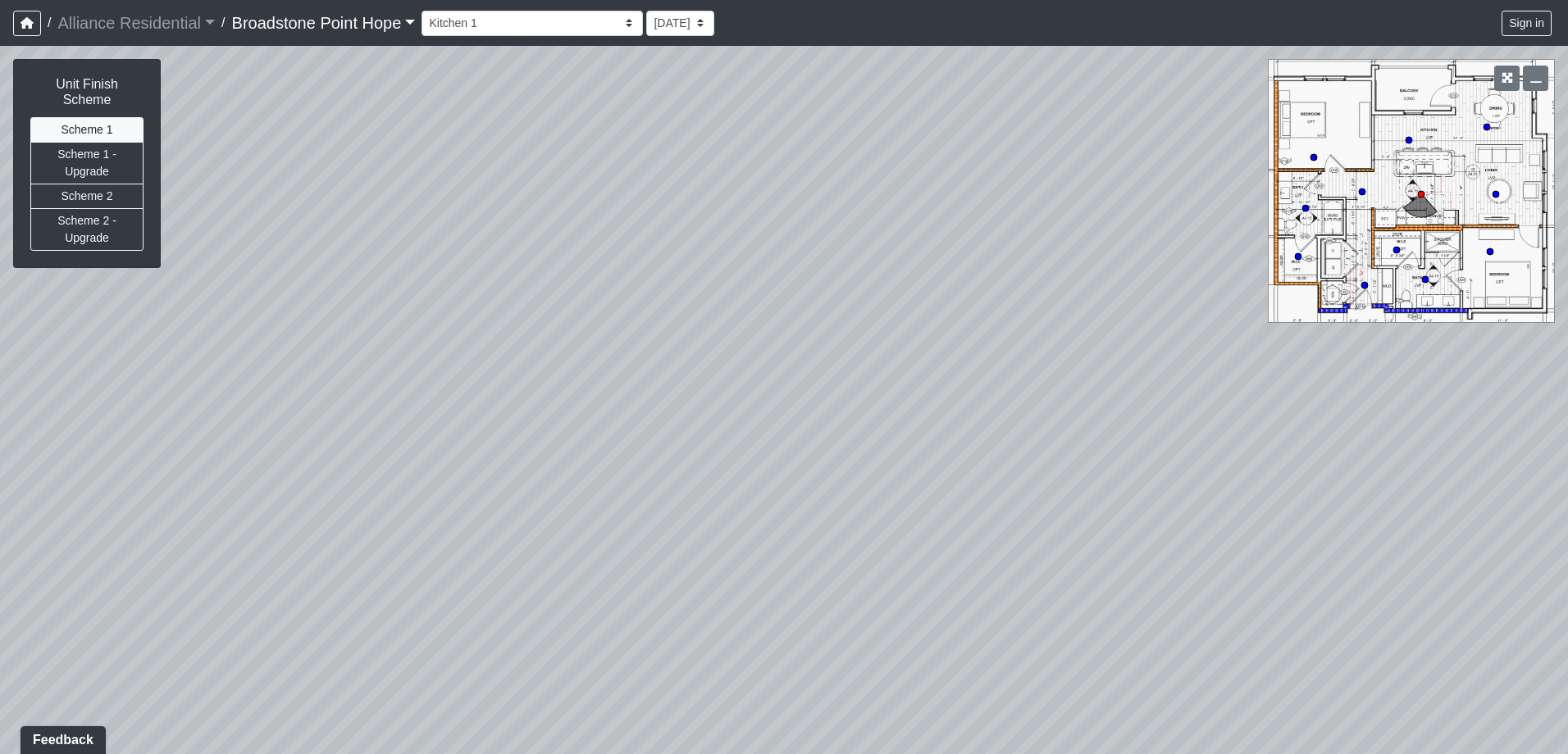
click at [504, 466] on div "Loading... Leasing Desks 1 Loading... Breakroom 1 Loading... Leasing Office 1 L…" at bounding box center [784, 400] width 1568 height 708
click at [111, 142] on button "Scheme 1 - Upgrade" at bounding box center [87, 163] width 113 height 43
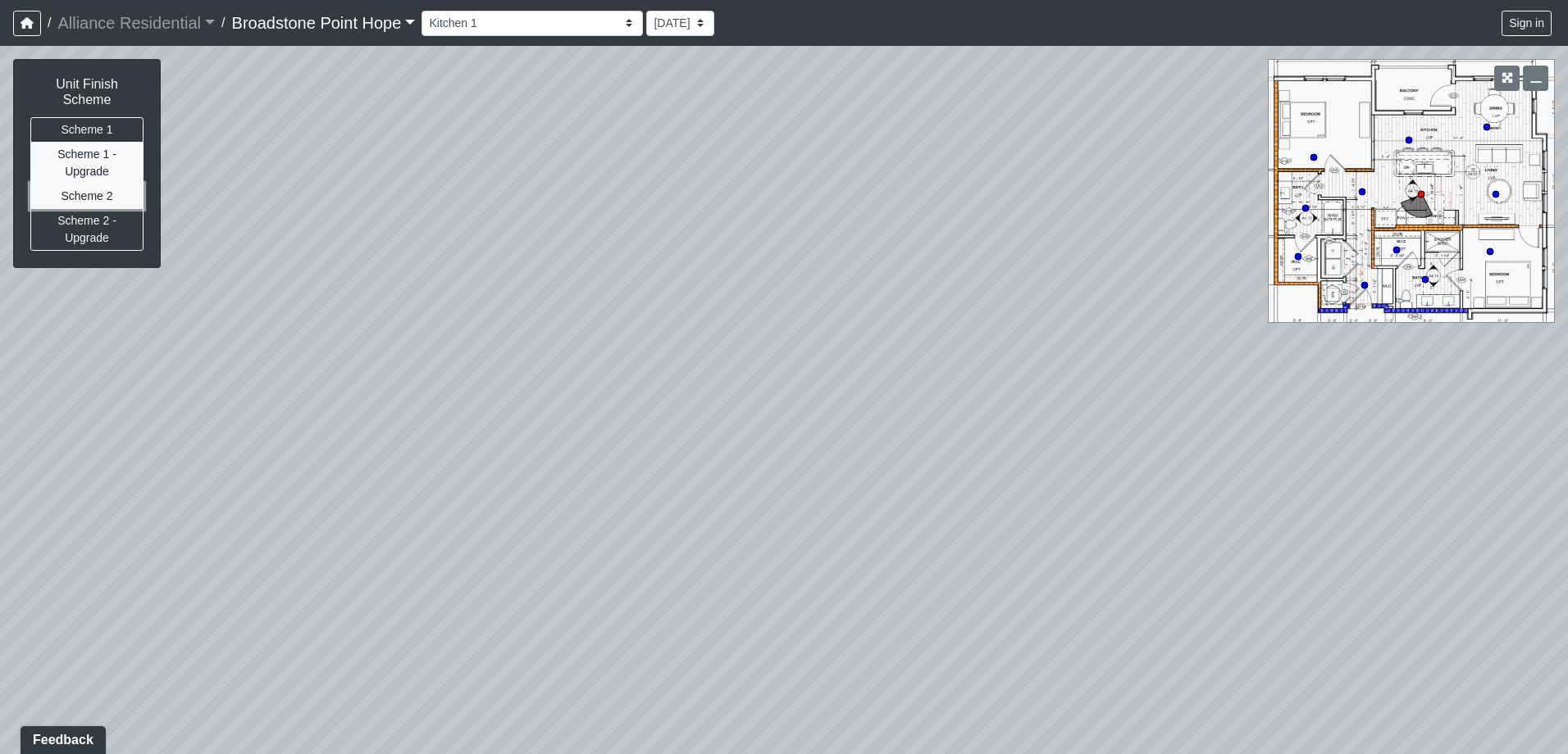
click at [112, 184] on button "Scheme 2" at bounding box center [87, 196] width 113 height 25
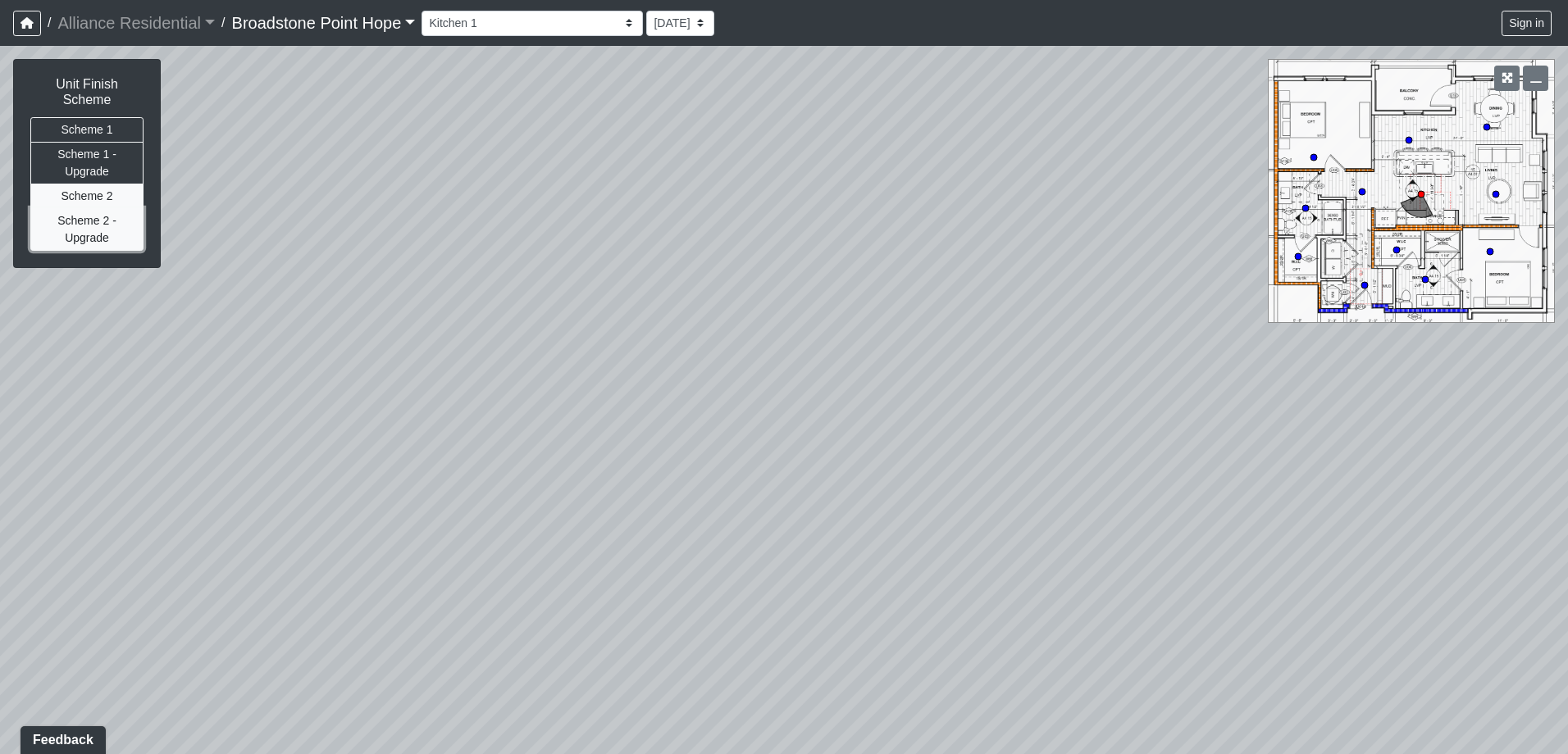
click at [115, 221] on button "Scheme 2 - Upgrade" at bounding box center [87, 230] width 113 height 43
